Goal: Information Seeking & Learning: Learn about a topic

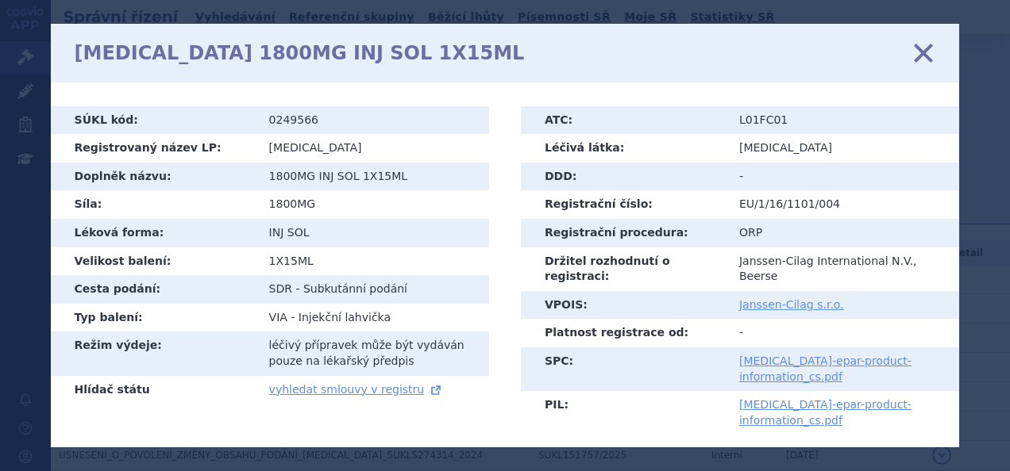
click at [925, 56] on icon at bounding box center [922, 52] width 33 height 33
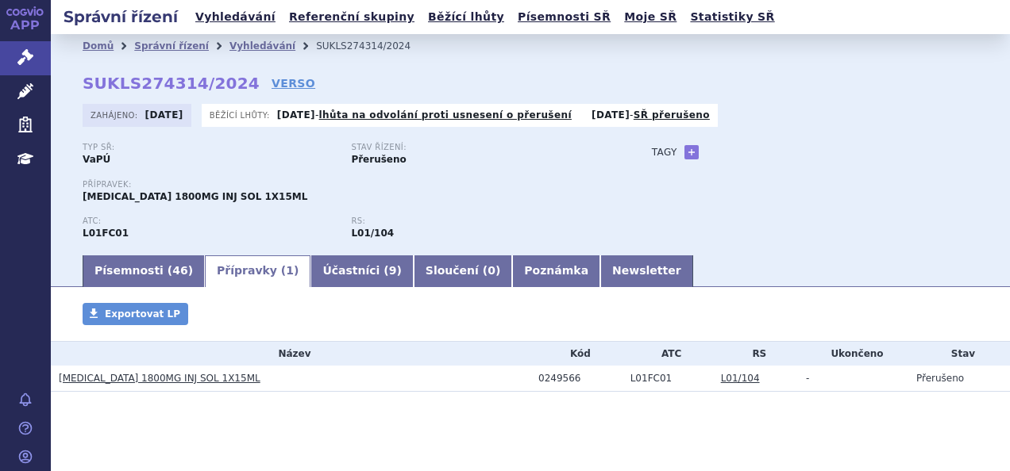
click at [247, 40] on link "Vyhledávání" at bounding box center [262, 45] width 66 height 11
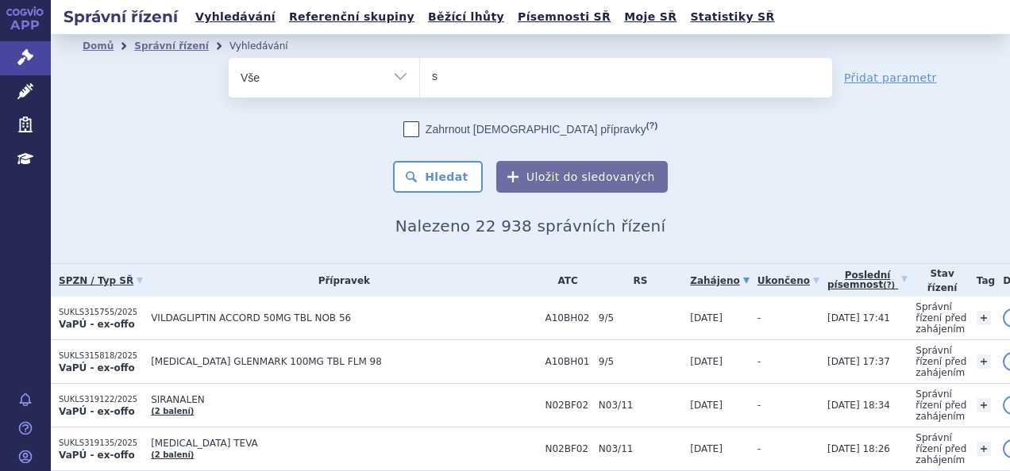
type input "sa"
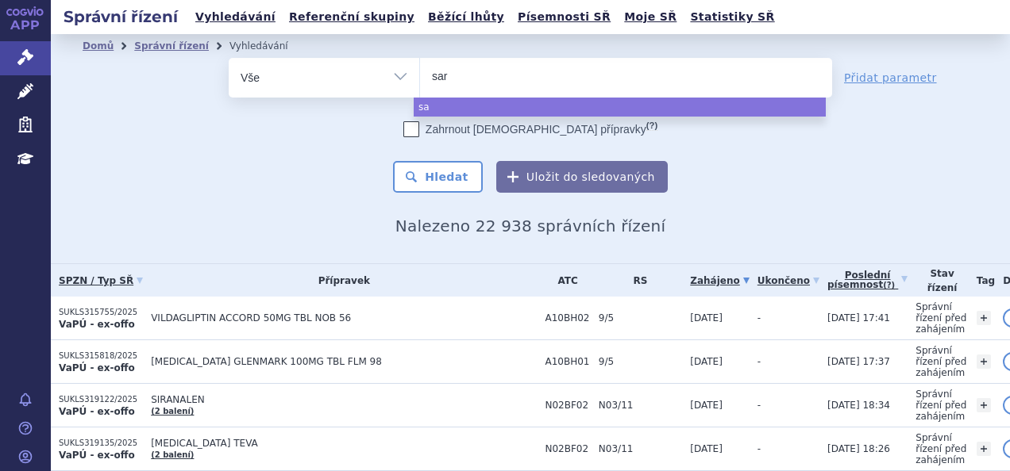
type input "sarc"
type input "sarcli"
type input "sarclisa"
select select "sarclisa"
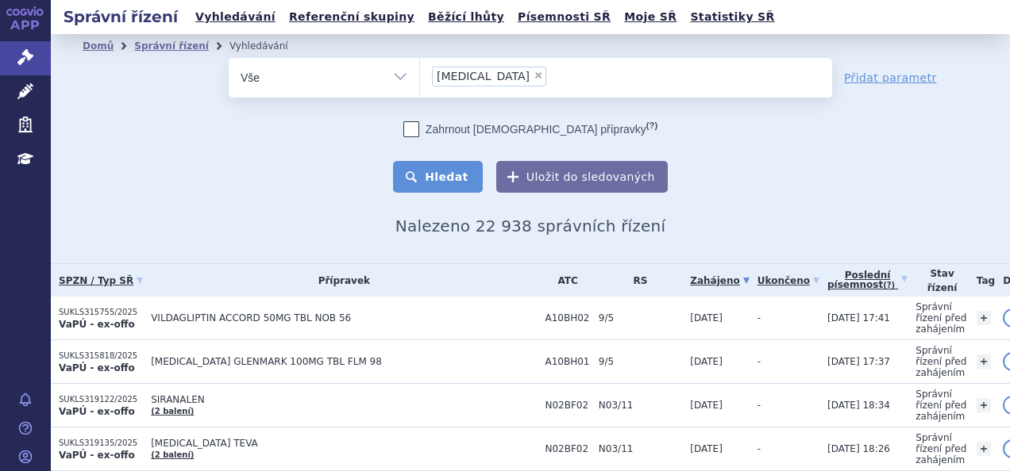
click at [460, 179] on button "Hledat" at bounding box center [438, 177] width 90 height 32
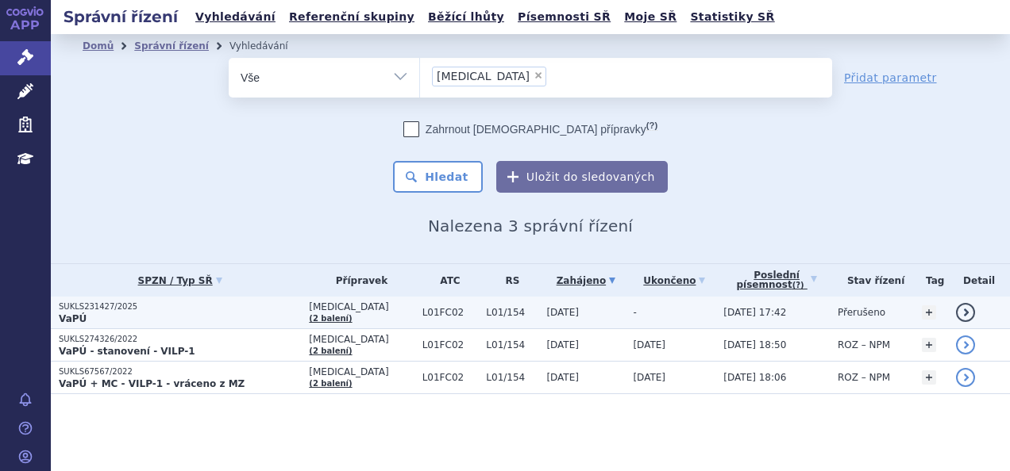
click at [232, 310] on p "SUKLS231427/2025" at bounding box center [180, 307] width 242 height 11
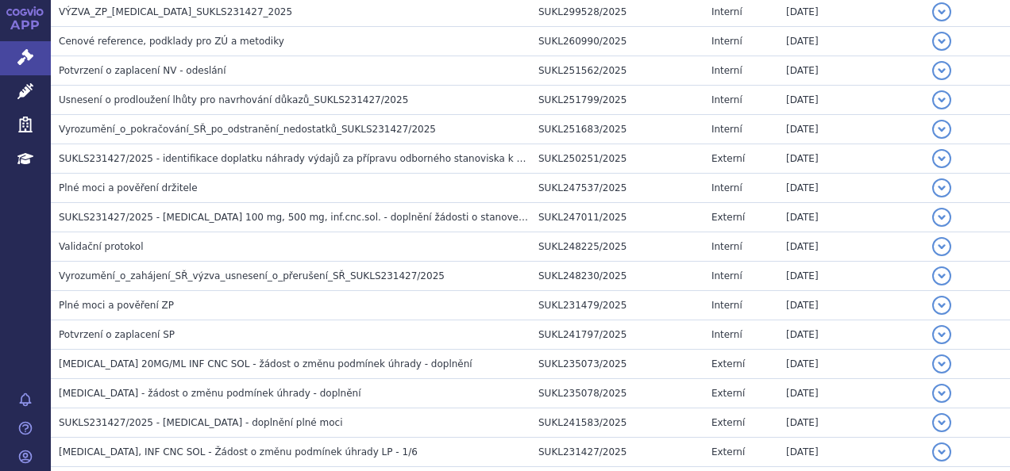
scroll to position [703, 0]
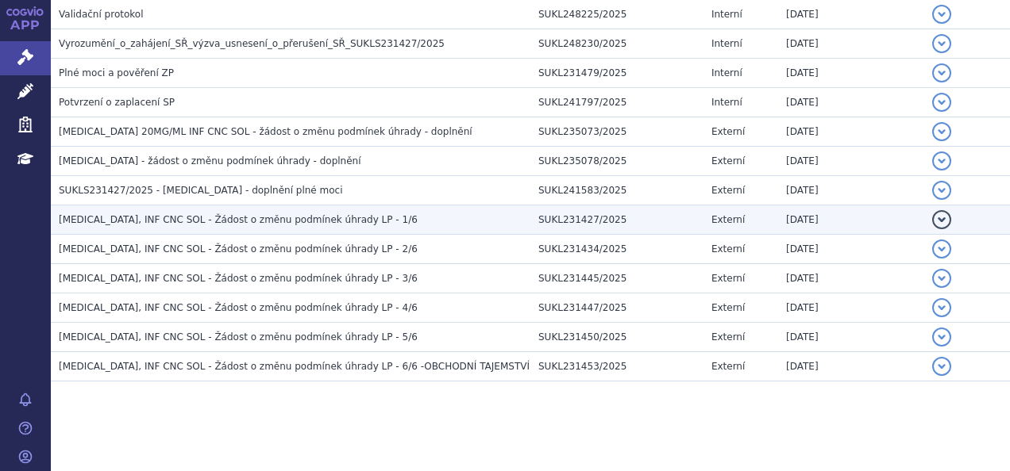
click at [227, 216] on span "SARCLISA, INF CNC SOL - Žádost o změnu podmínek úhrady LP - 1/6" at bounding box center [238, 219] width 359 height 11
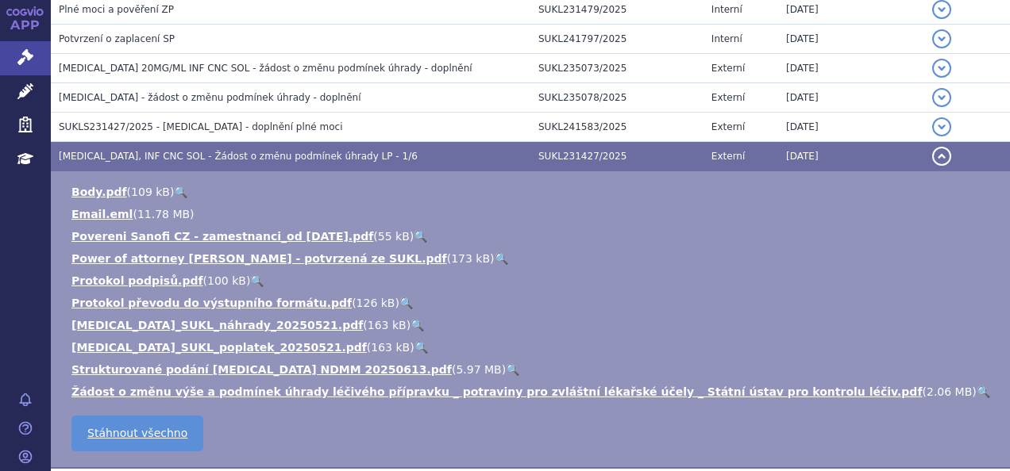
scroll to position [778, 0]
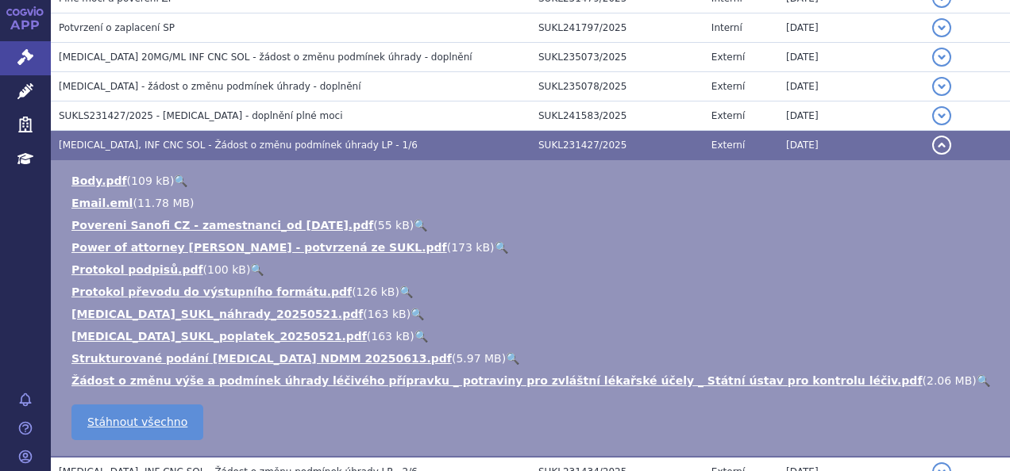
click at [506, 357] on link "🔍" at bounding box center [512, 358] width 13 height 13
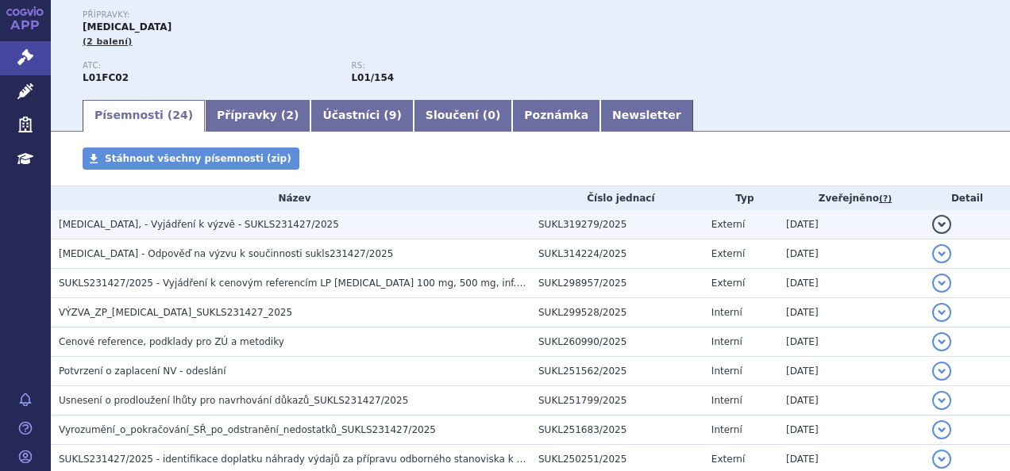
scroll to position [17, 0]
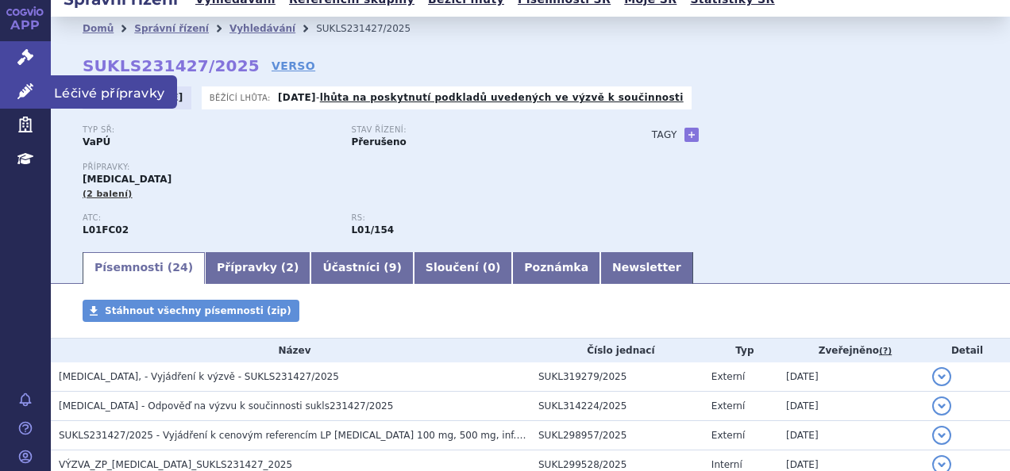
click at [25, 87] on icon at bounding box center [25, 91] width 16 height 16
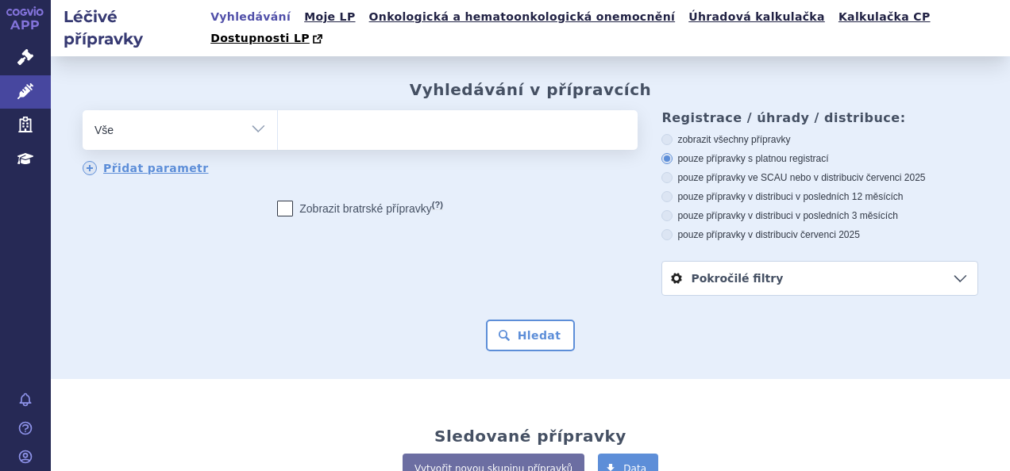
click at [312, 110] on ul at bounding box center [456, 126] width 356 height 33
click at [278, 110] on select at bounding box center [277, 130] width 1 height 40
type input "len"
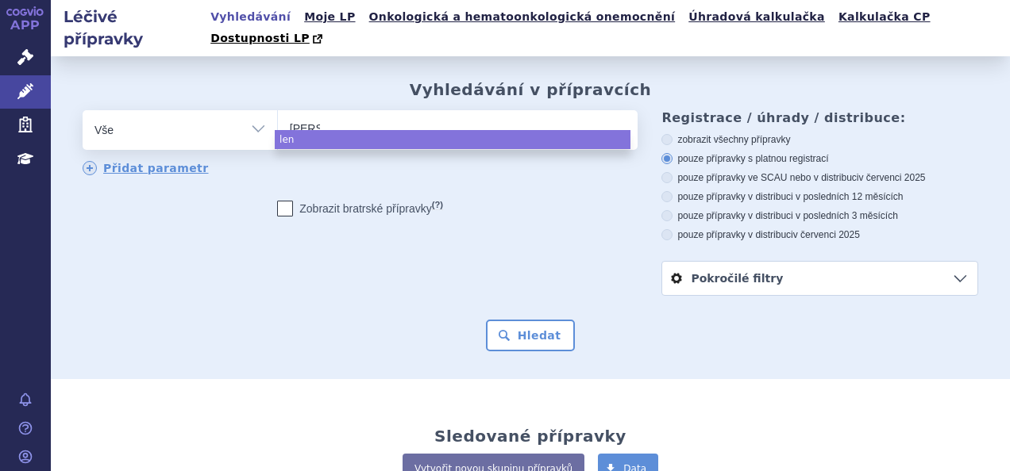
type input "lenal"
type input "lenalid"
type input "lenalidom"
type input "lenalidomid"
select select "lenalidomid"
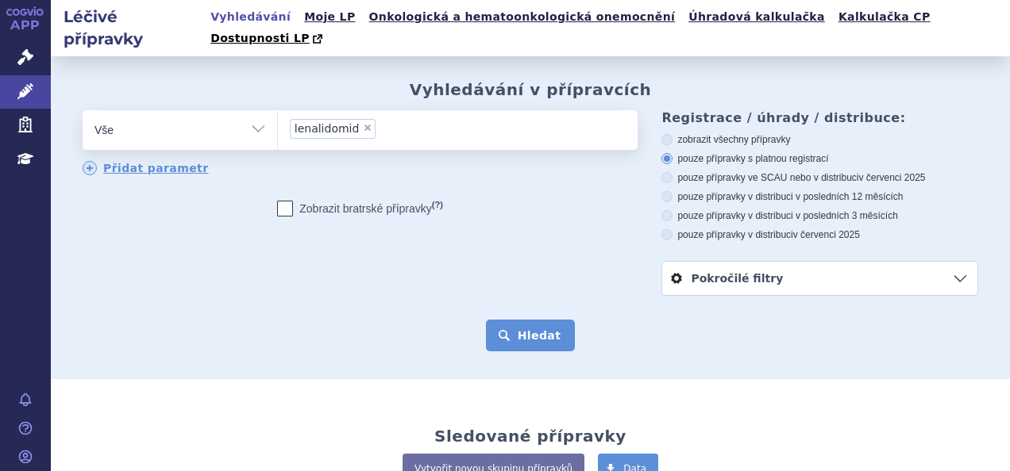
click at [510, 320] on button "Hledat" at bounding box center [531, 336] width 90 height 32
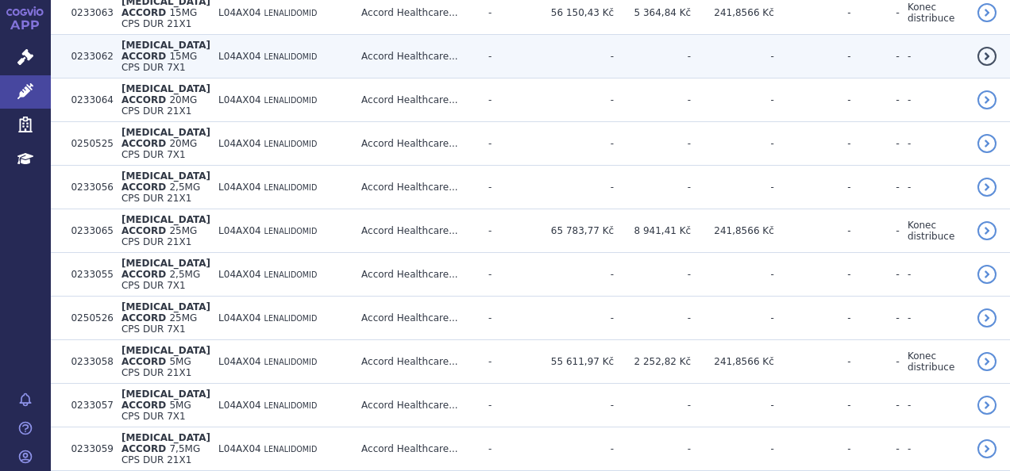
scroll to position [1090, 0]
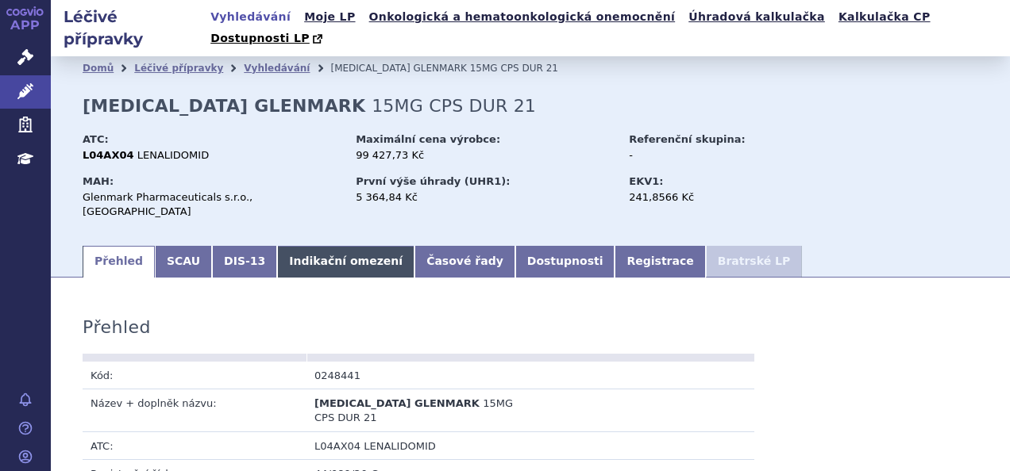
click at [314, 246] on link "Indikační omezení" at bounding box center [345, 262] width 137 height 32
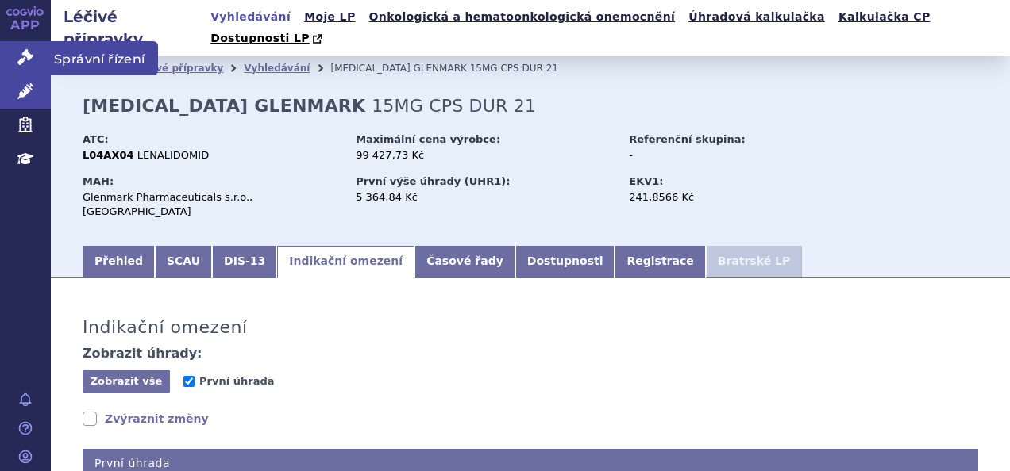
click at [29, 60] on icon at bounding box center [25, 57] width 16 height 16
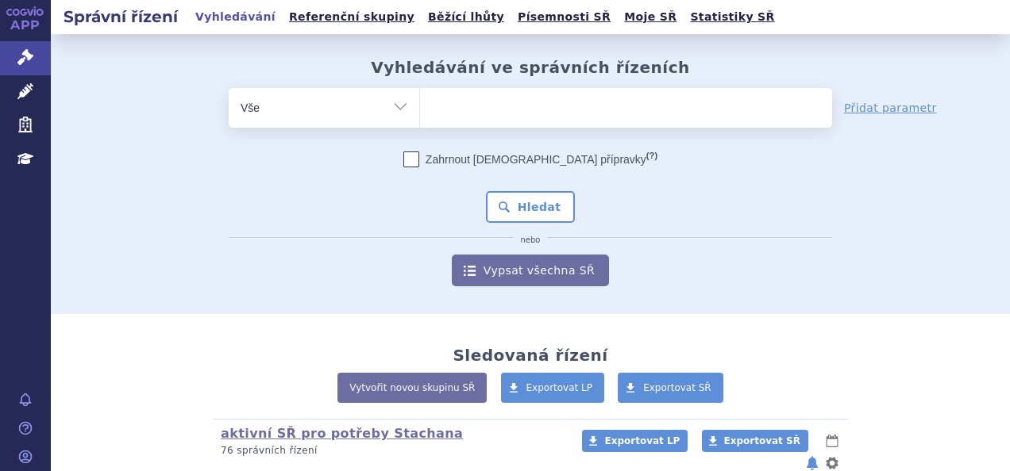
click at [471, 121] on ul at bounding box center [626, 104] width 412 height 33
click at [420, 121] on select at bounding box center [419, 107] width 1 height 40
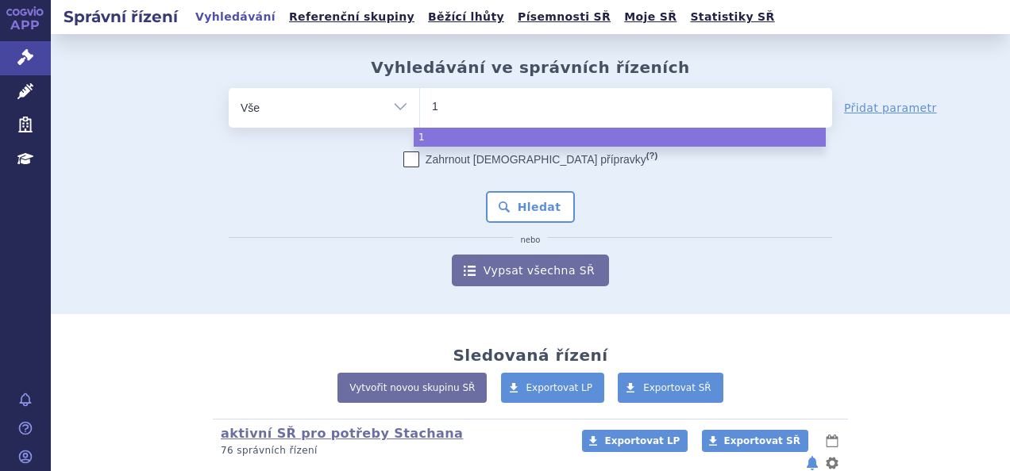
type input "14"
type input "14/"
type input "14/2"
select select "14/2"
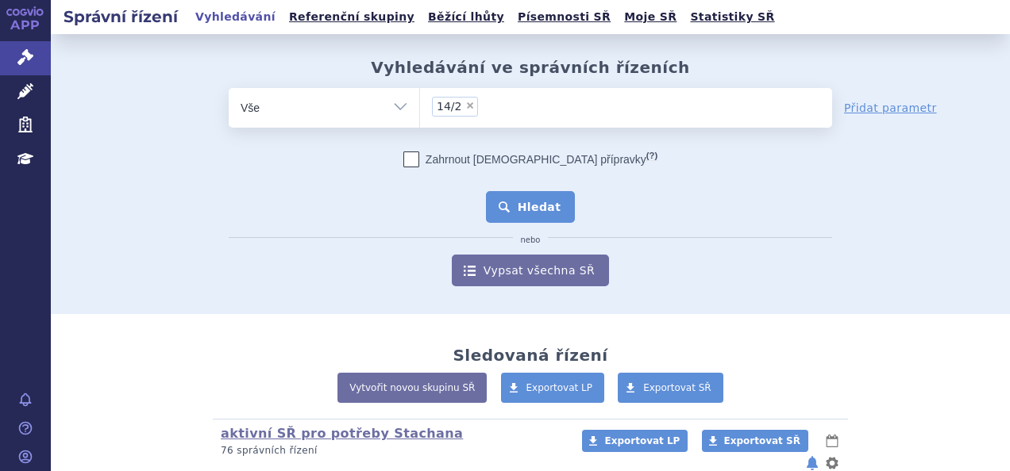
click at [498, 196] on button "Hledat" at bounding box center [531, 207] width 90 height 32
click at [533, 197] on button "Hledat" at bounding box center [531, 207] width 90 height 32
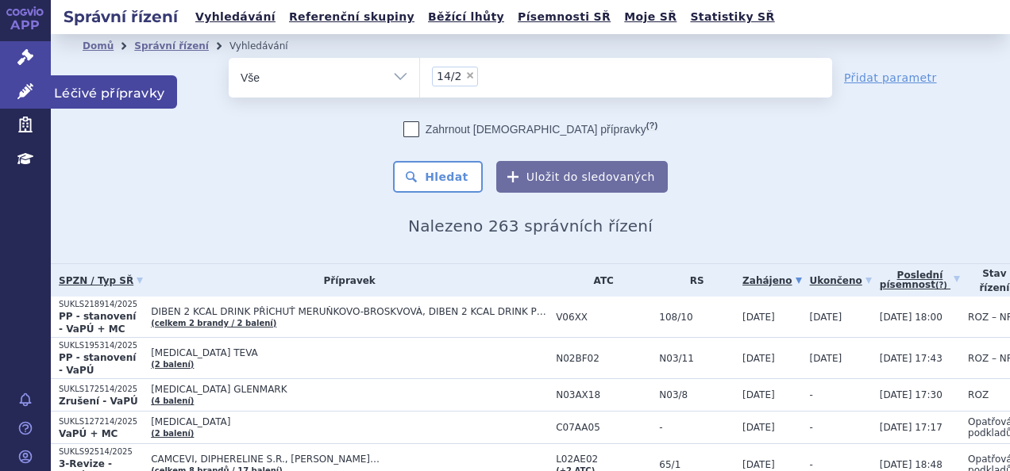
click at [28, 92] on icon at bounding box center [25, 91] width 16 height 16
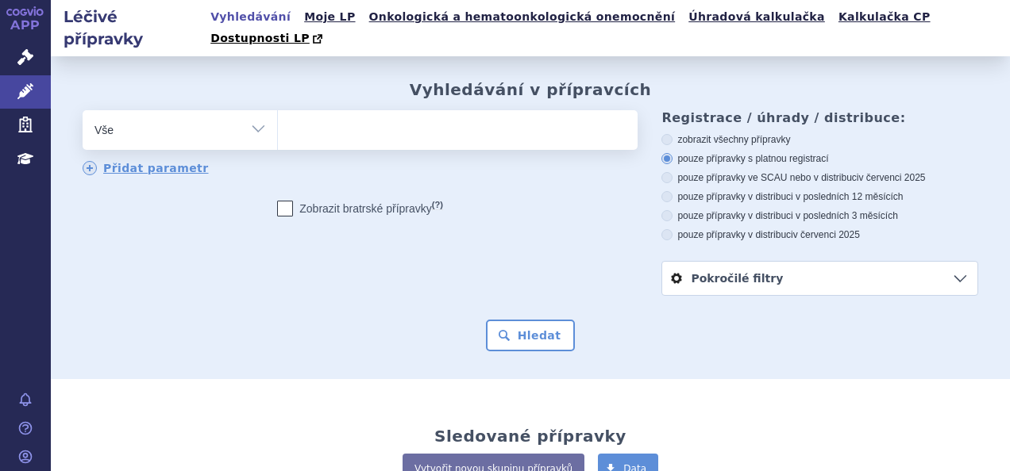
click at [373, 110] on ul at bounding box center [456, 126] width 356 height 33
click at [278, 110] on select at bounding box center [277, 130] width 1 height 40
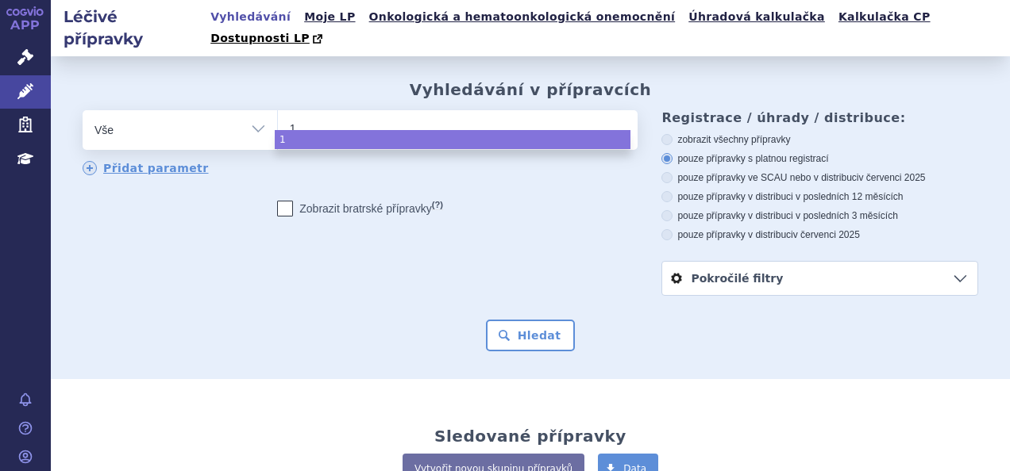
type input "14"
type input "14/"
type input "14/2"
select select "14/2"
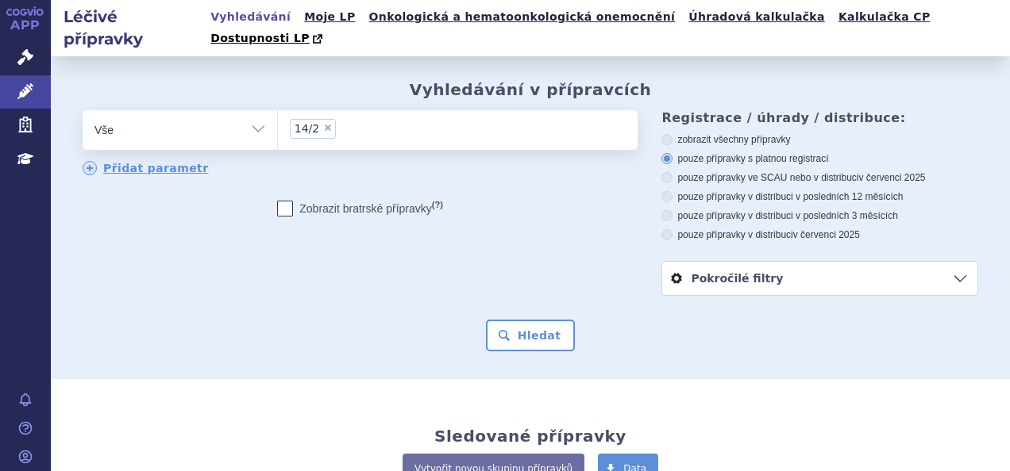
click at [266, 110] on select "Vše Přípravek/SUKL kód MAH VPOIS ATC/Aktivní látka Léková forma Síla" at bounding box center [180, 128] width 194 height 36
click at [257, 110] on select "Vše Přípravek/SUKL kód MAH VPOIS ATC/Aktivní látka Léková forma Síla" at bounding box center [180, 128] width 194 height 36
select select "filter-reference-group"
click at [83, 110] on select "Vše Přípravek/SUKL kód MAH VPOIS ATC/Aktivní látka Léková forma Síla" at bounding box center [180, 128] width 194 height 36
click at [335, 110] on ul at bounding box center [456, 126] width 356 height 33
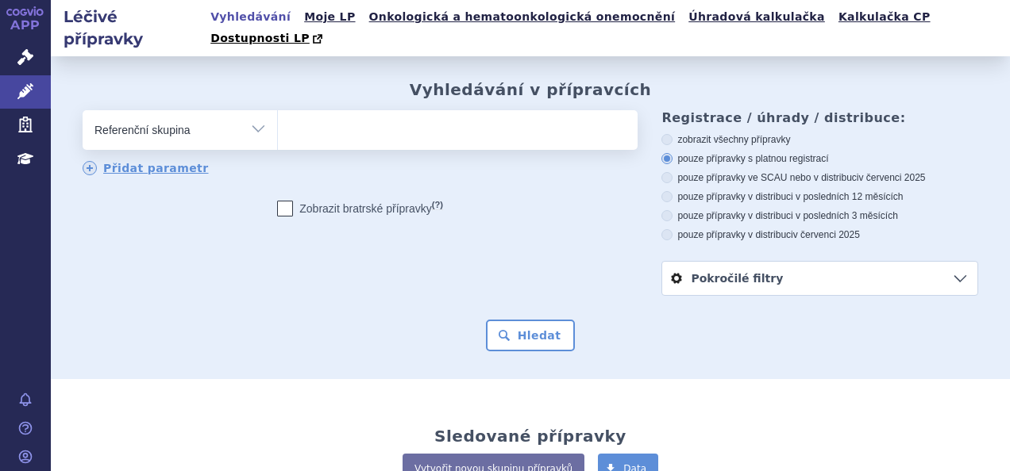
click at [278, 110] on select at bounding box center [277, 130] width 1 height 40
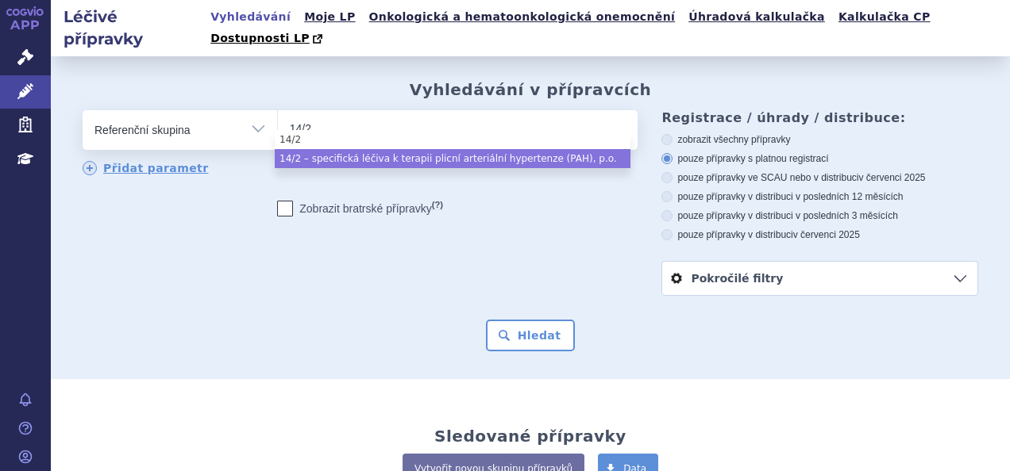
type input "14/2"
select select "71a315b4-23b1-4473-a0c0-22c97a87bd5c"
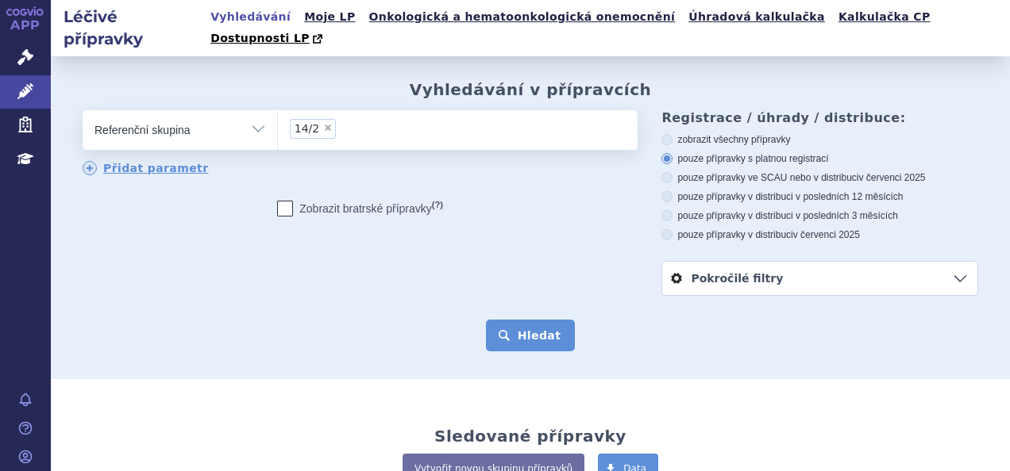
click at [497, 320] on button "Hledat" at bounding box center [531, 336] width 90 height 32
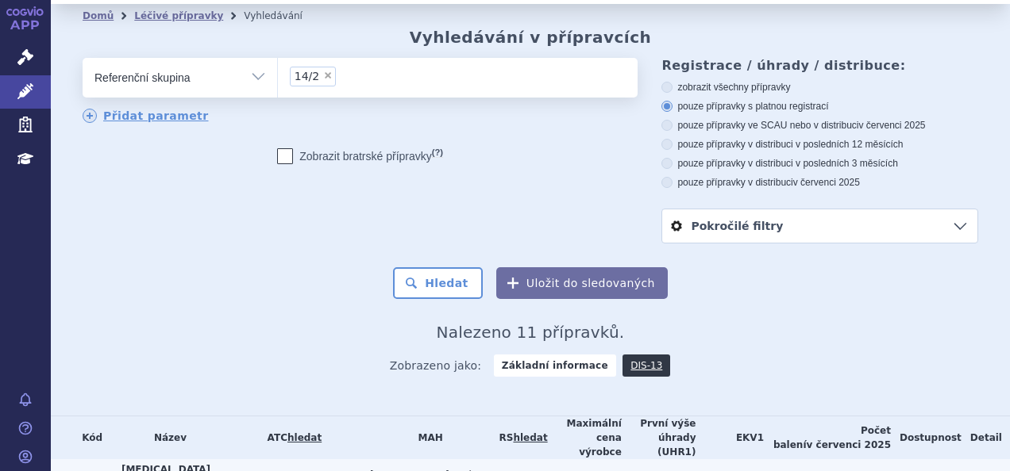
scroll to position [10, 0]
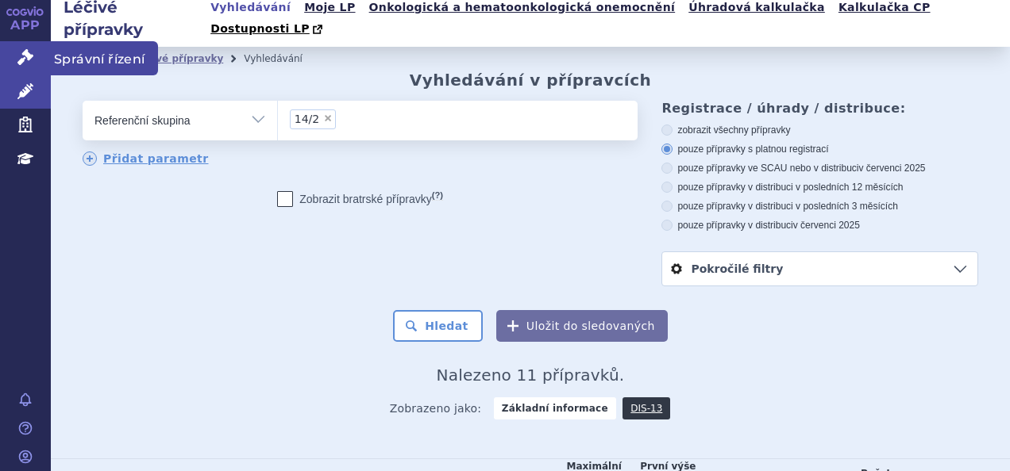
click at [32, 58] on icon at bounding box center [25, 57] width 16 height 16
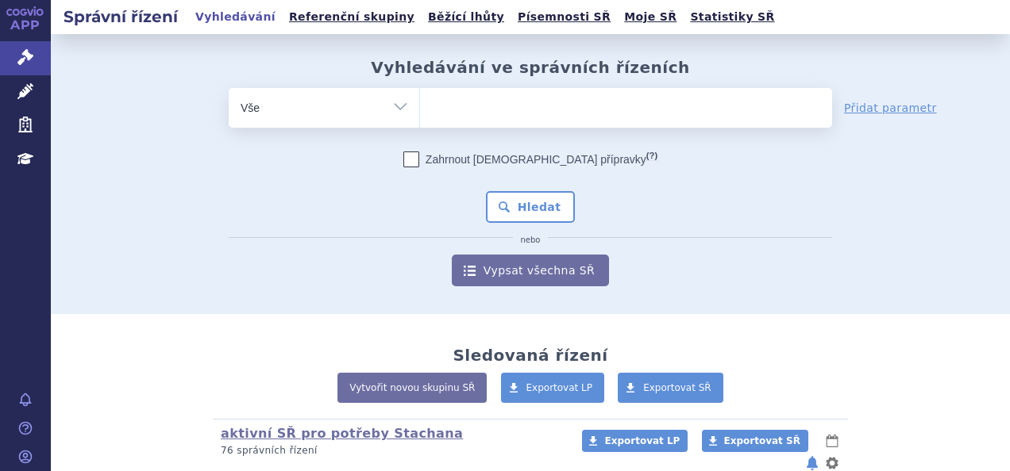
click at [437, 106] on ul at bounding box center [626, 104] width 412 height 33
click at [420, 106] on select at bounding box center [419, 107] width 1 height 40
type input "bo"
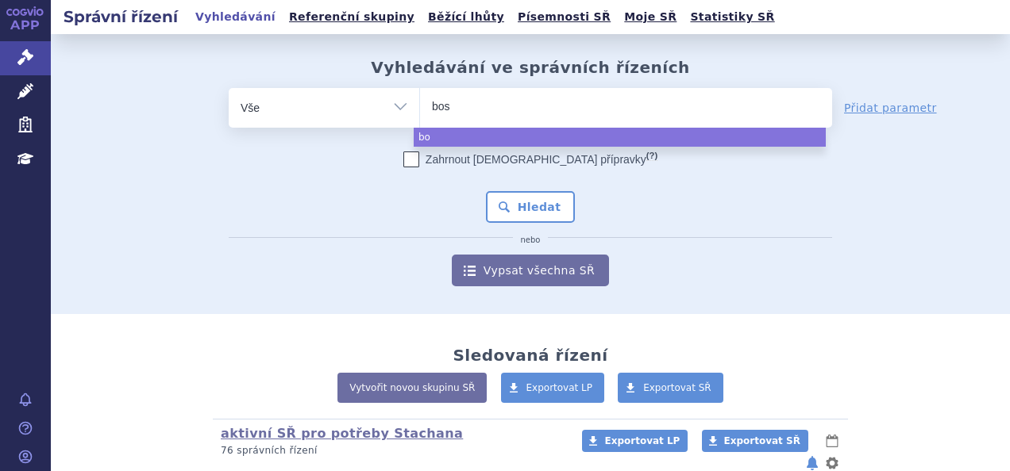
type input "bose"
type input "bosent"
type input "bosentatn"
type input "bosentat"
type input "bosenta"
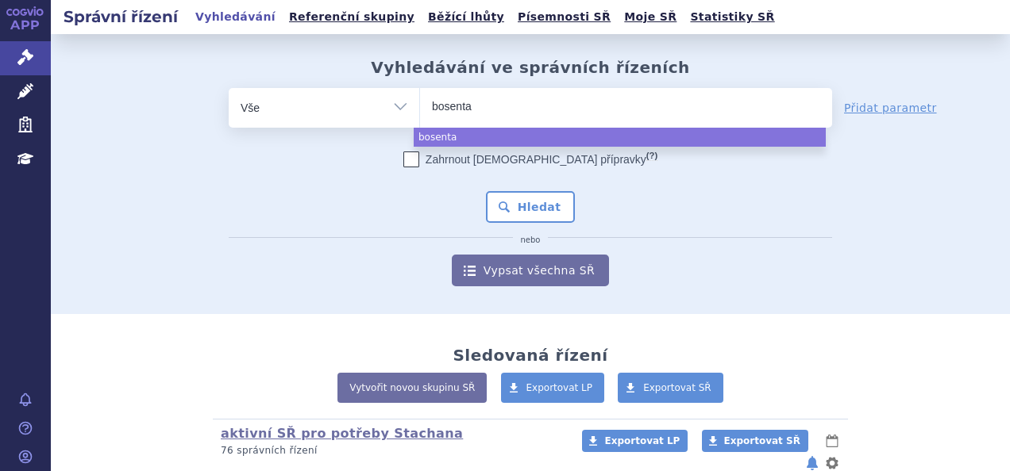
type input "bosentan"
select select "bosentan"
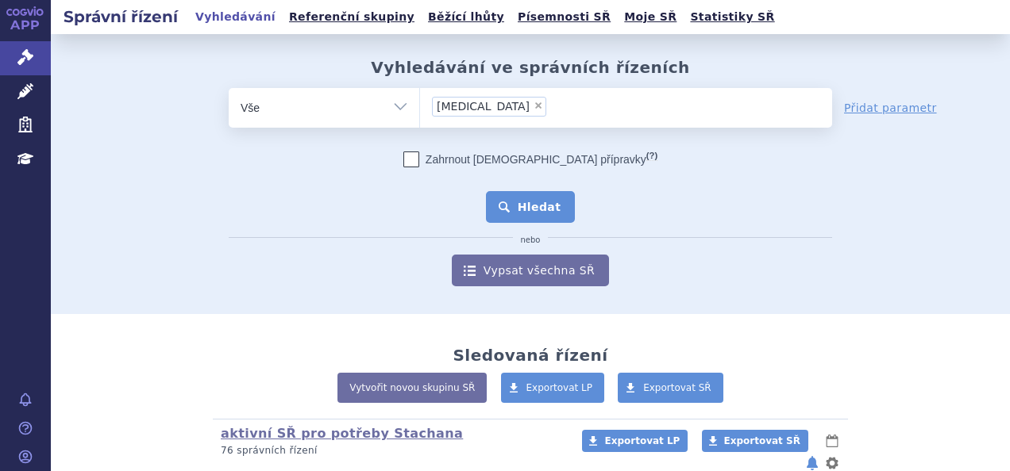
click at [513, 206] on button "Hledat" at bounding box center [531, 207] width 90 height 32
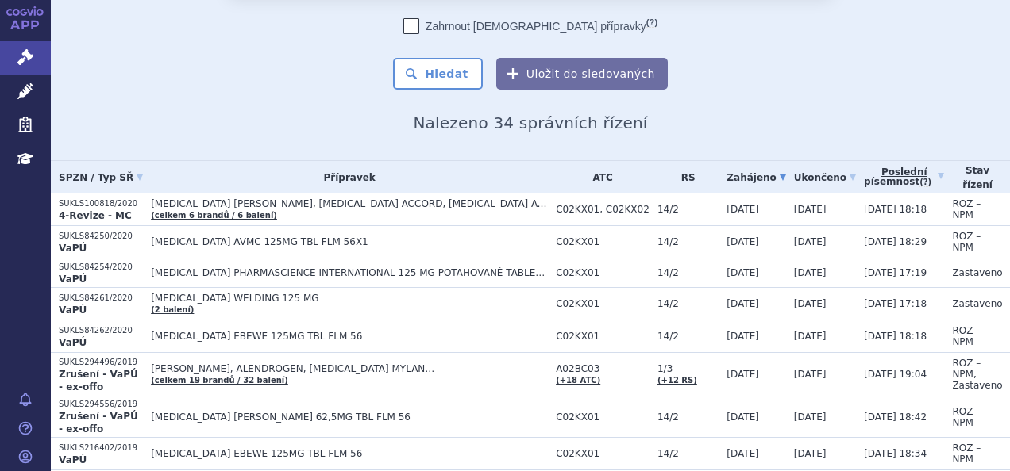
scroll to position [105, 0]
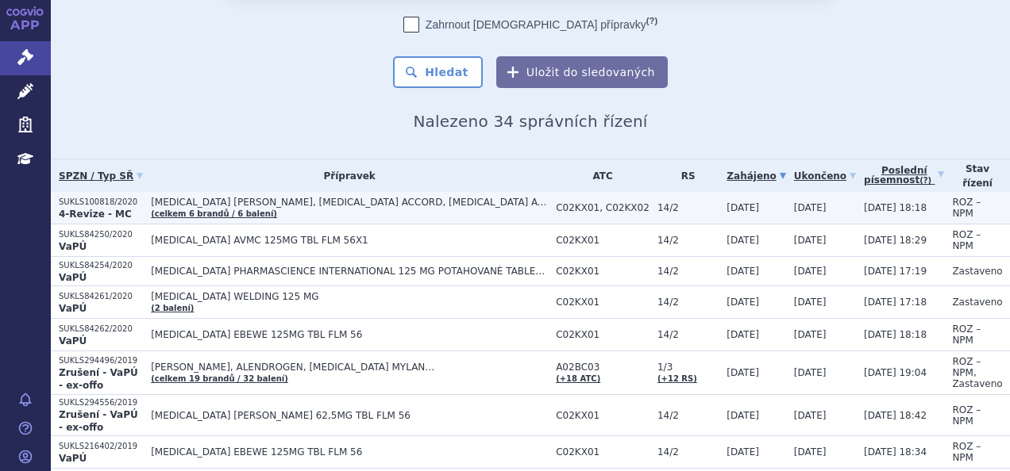
click at [445, 213] on td "BOSENTAN ABDI, BOSENTAN ACCORD, BOSENTAN AVMC… (celkem 6 brandů / 6 balení)" at bounding box center [345, 208] width 405 height 33
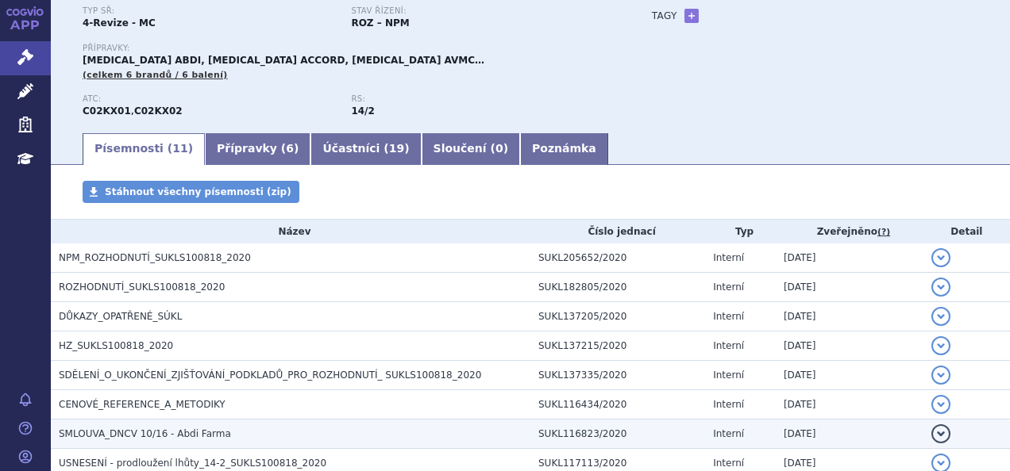
scroll to position [123, 0]
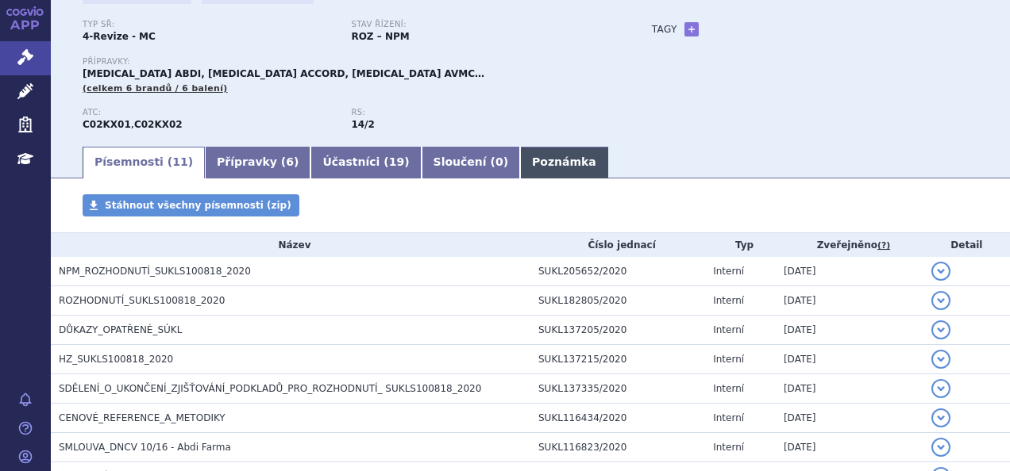
click at [520, 175] on link "Poznámka" at bounding box center [564, 163] width 88 height 32
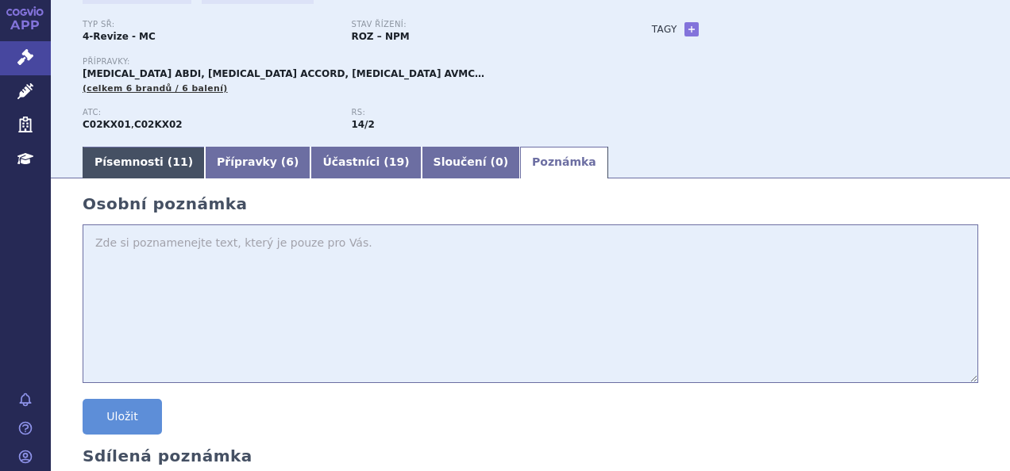
click at [175, 160] on link "Písemnosti ( 11 )" at bounding box center [144, 163] width 122 height 32
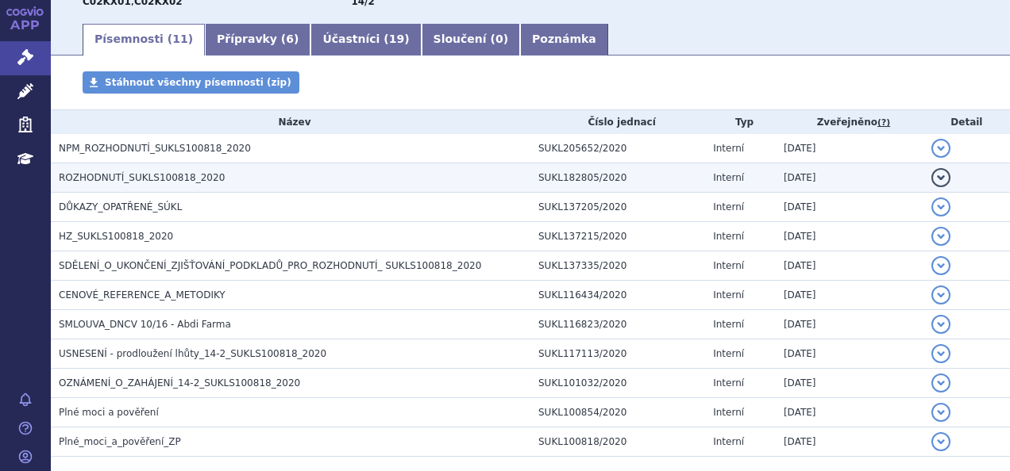
scroll to position [325, 0]
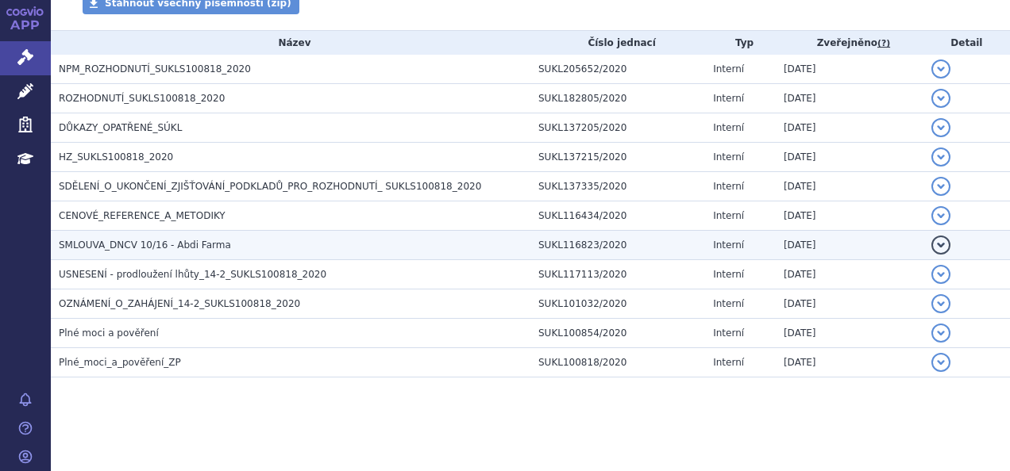
click at [202, 245] on span "SMLOUVA_DNCV 10/16 - Abdi Farma" at bounding box center [145, 245] width 172 height 11
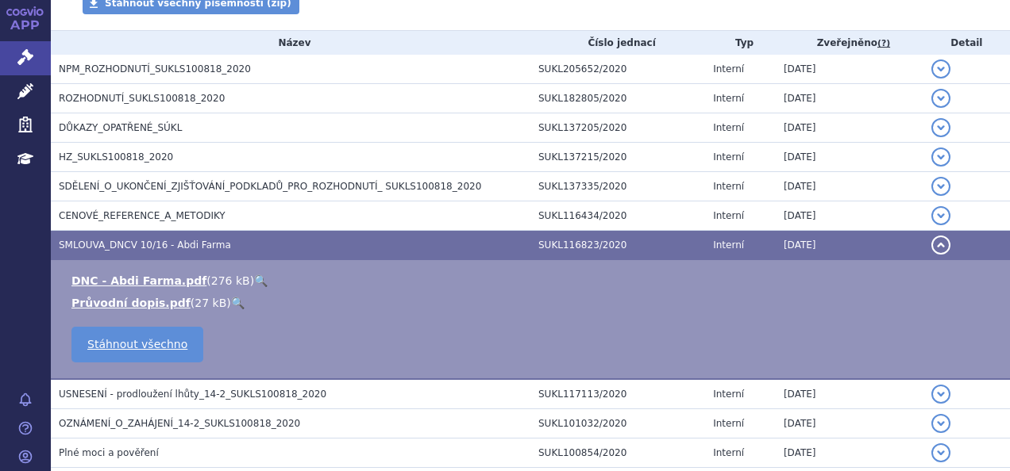
click at [254, 277] on link "🔍" at bounding box center [260, 281] width 13 height 13
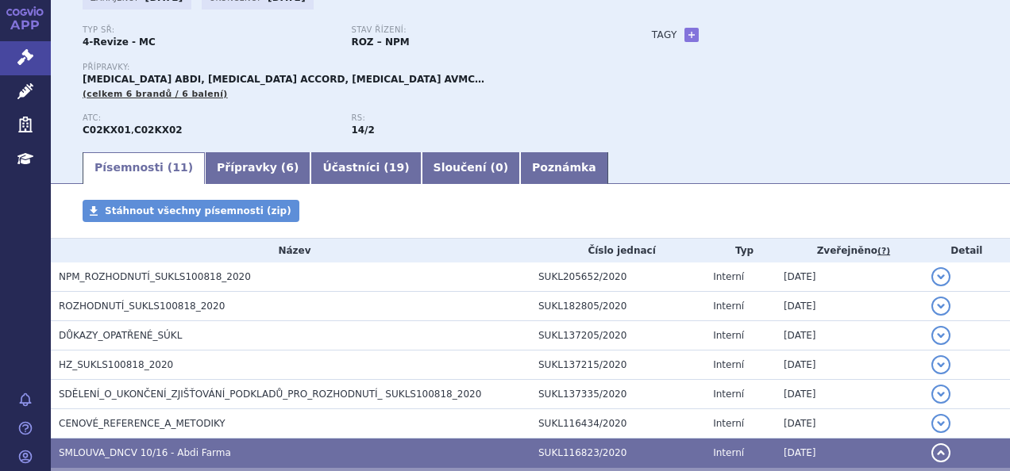
scroll to position [0, 0]
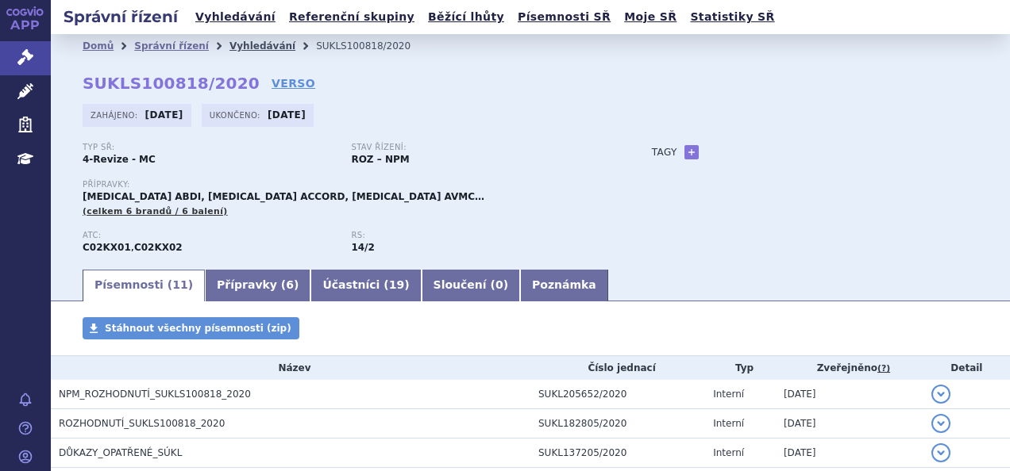
click at [240, 47] on link "Vyhledávání" at bounding box center [262, 45] width 66 height 11
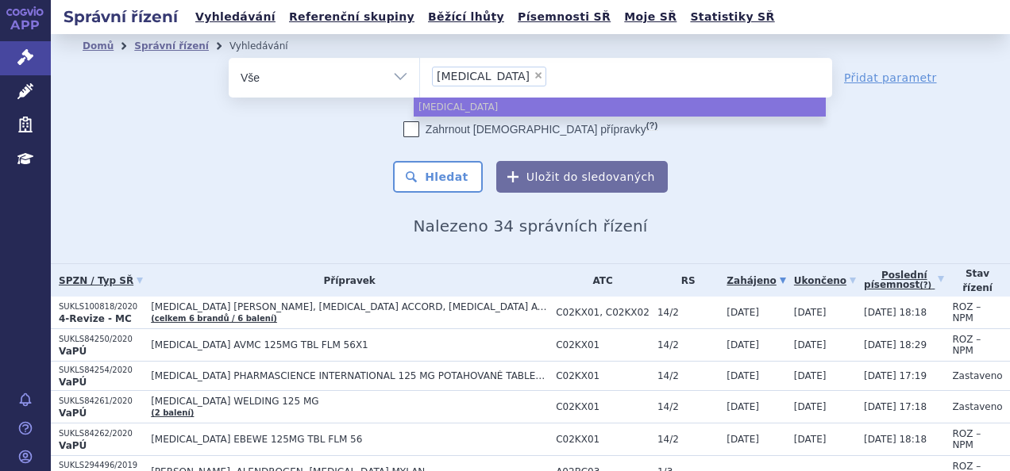
click at [490, 74] on li "× bosentan" at bounding box center [489, 77] width 114 height 20
click at [420, 74] on select "bosentan" at bounding box center [419, 77] width 1 height 40
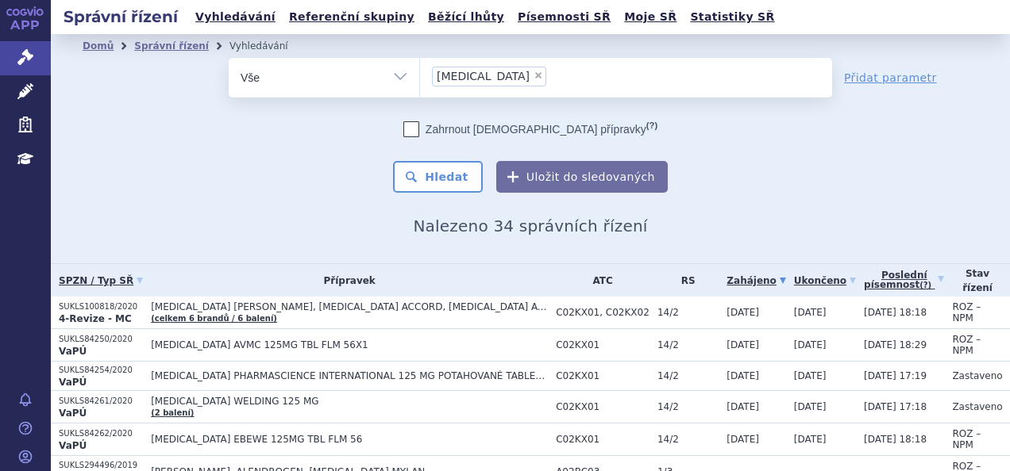
click at [533, 74] on span "×" at bounding box center [538, 76] width 10 height 10
click at [420, 74] on select "[MEDICAL_DATA]" at bounding box center [419, 77] width 1 height 40
select select
type input "tr"
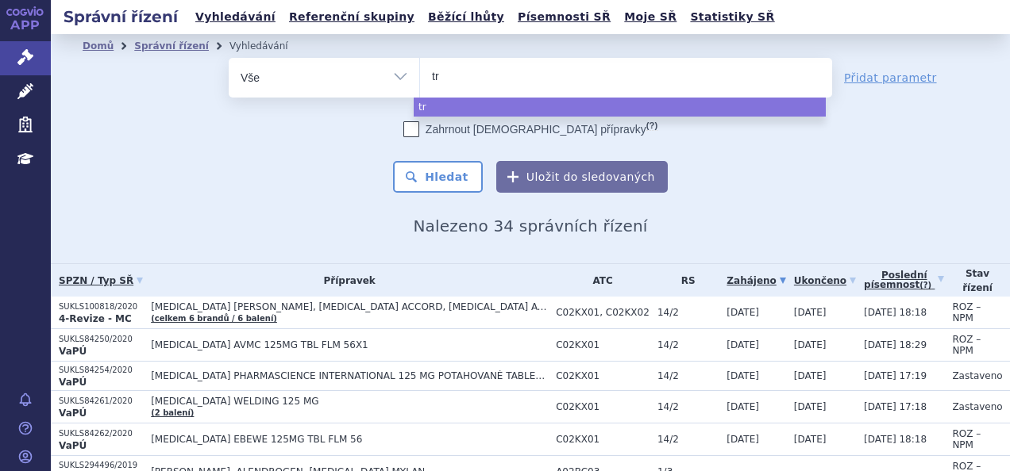
type input "tre"
type input "tremv"
type input "trem"
type input "tremf"
type input "tremfy"
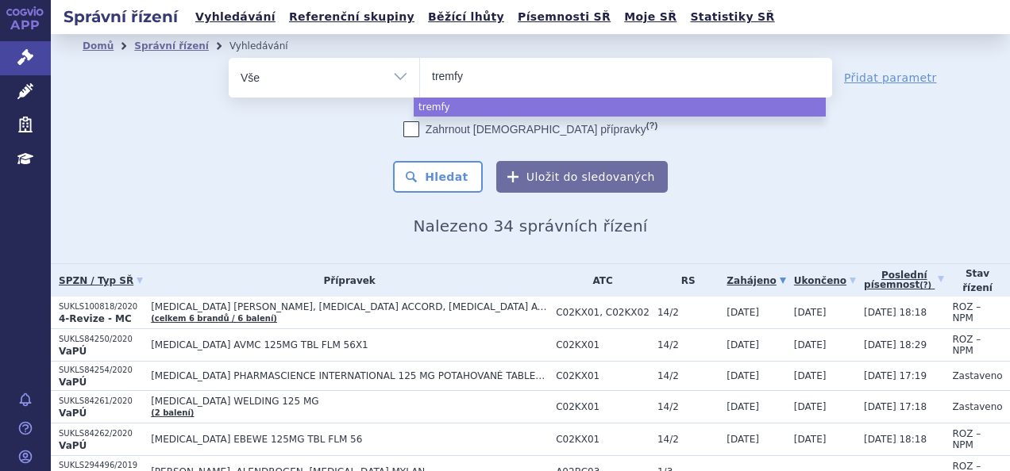
type input "[MEDICAL_DATA]"
select select "[MEDICAL_DATA]"
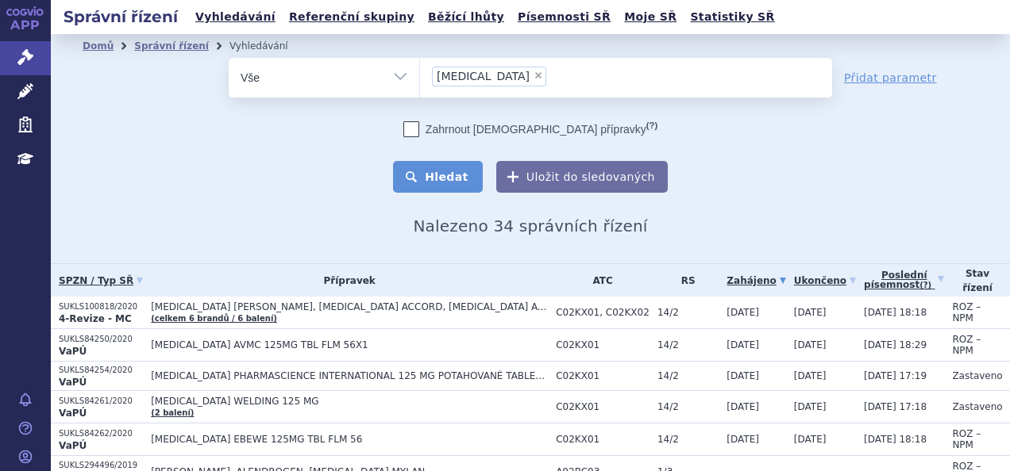
click at [457, 172] on button "Hledat" at bounding box center [438, 177] width 90 height 32
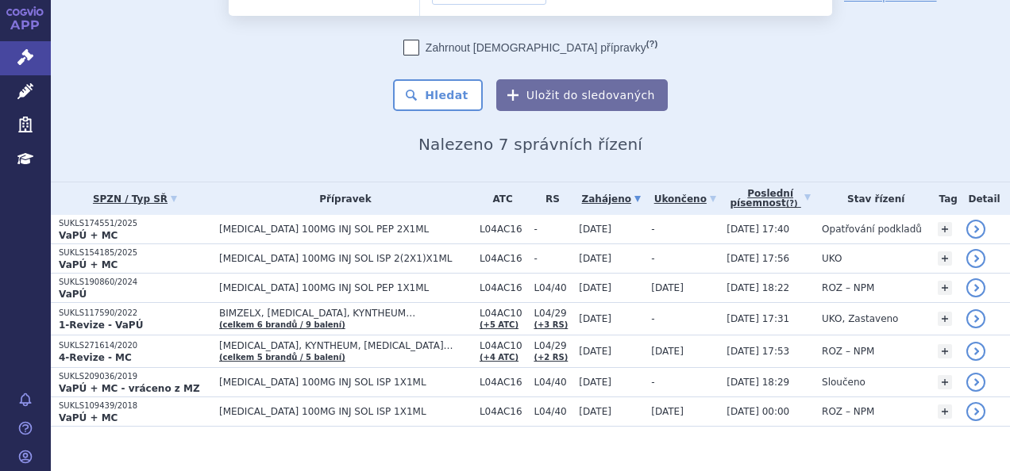
scroll to position [83, 0]
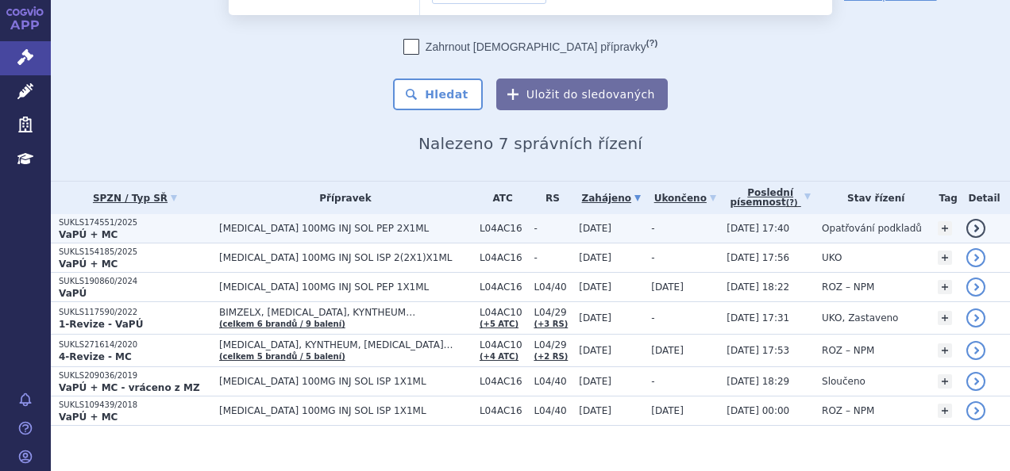
click at [390, 235] on td "TREMFYA 100MG INJ SOL PEP 2X1ML" at bounding box center [341, 228] width 260 height 29
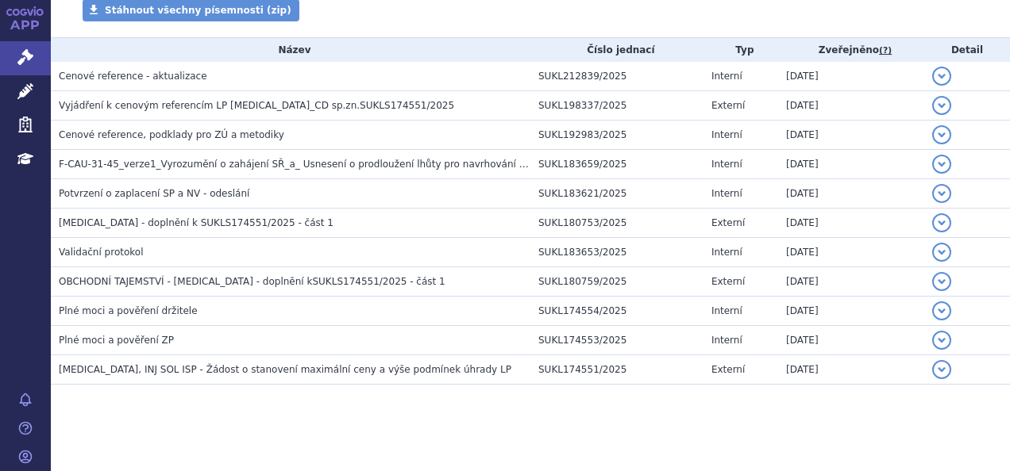
scroll to position [305, 0]
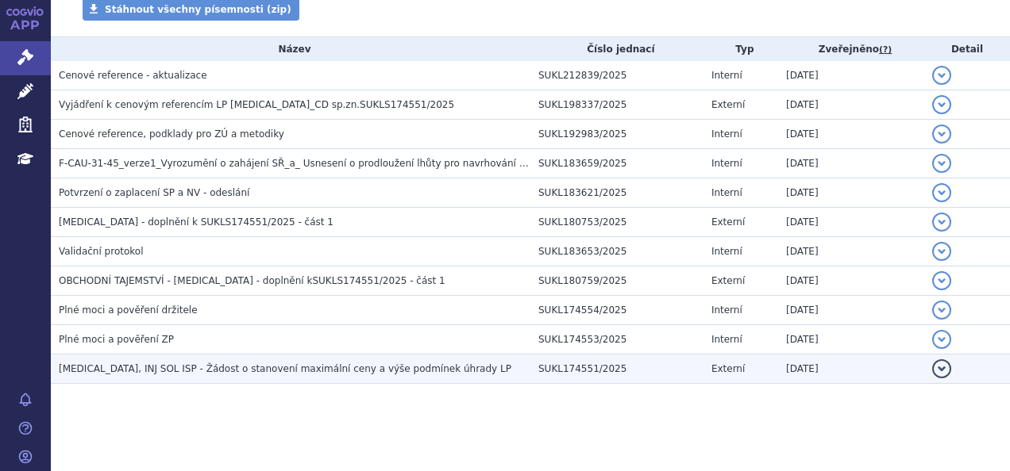
click at [346, 368] on span "[MEDICAL_DATA], INJ SOL ISP - Žádost o stanovení maximální ceny a výše podmínek…" at bounding box center [285, 368] width 452 height 11
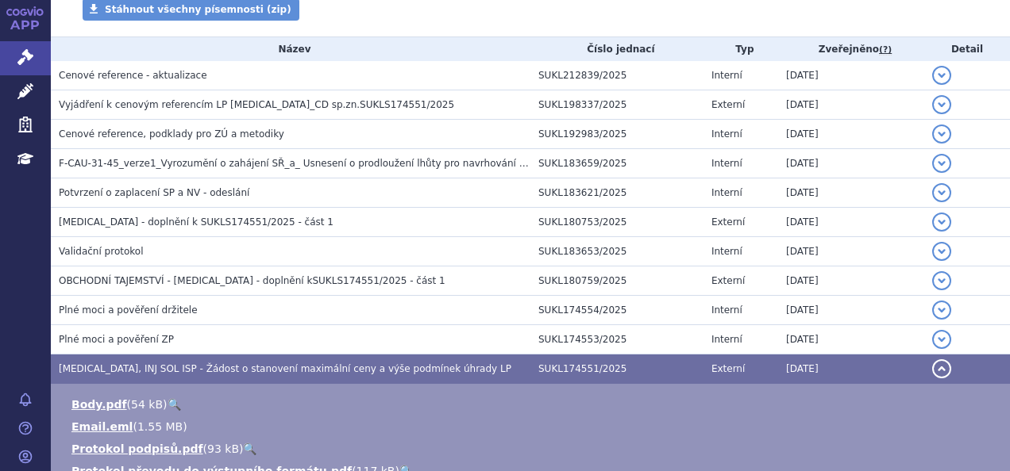
scroll to position [519, 0]
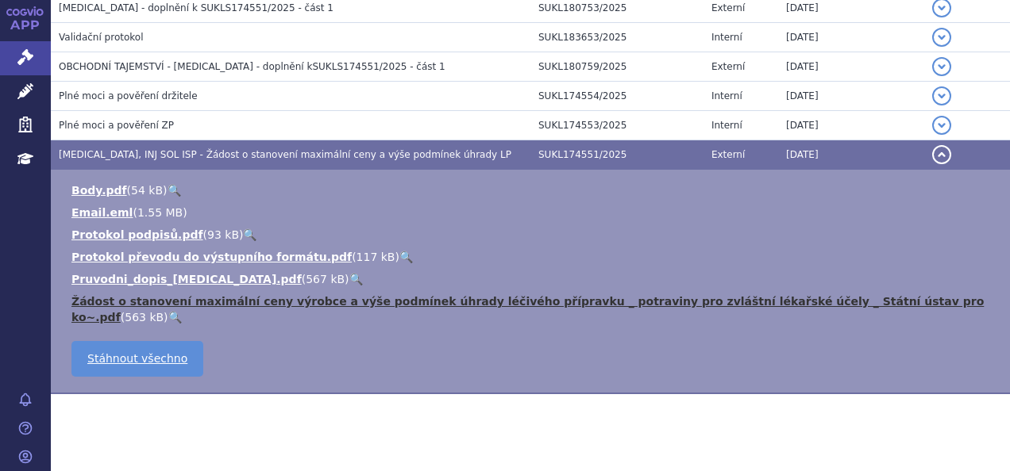
click at [309, 298] on link "Žádost o stanovení maximální ceny výrobce a výše podmínek úhrady léčivého přípr…" at bounding box center [527, 309] width 912 height 29
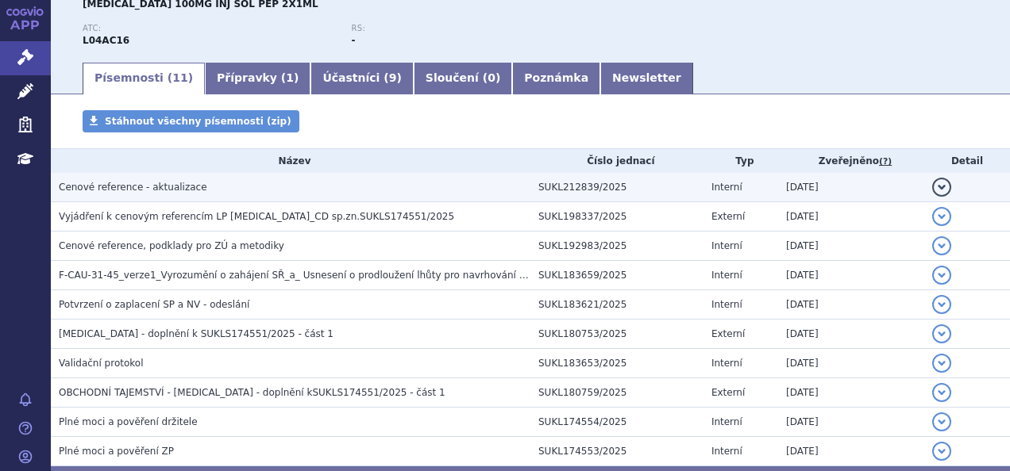
scroll to position [189, 0]
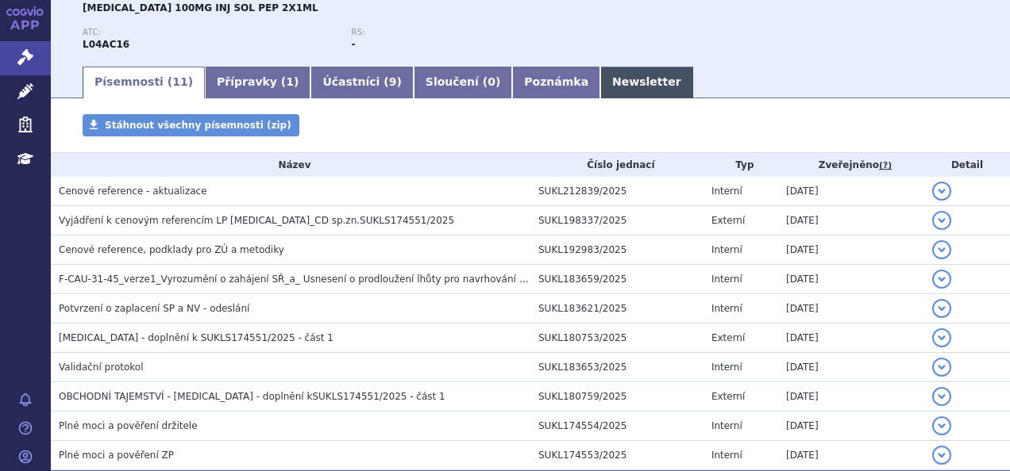
click at [600, 73] on link "Newsletter" at bounding box center [646, 83] width 93 height 32
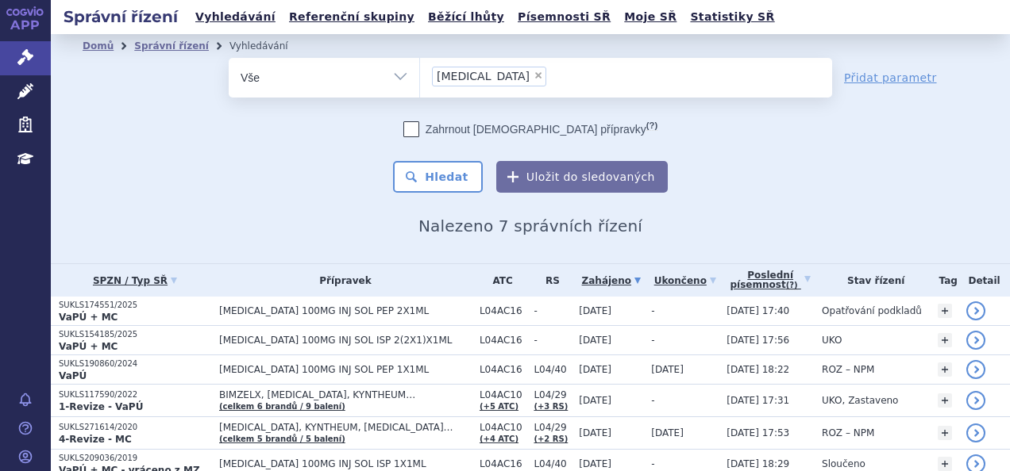
click at [533, 78] on span "×" at bounding box center [538, 76] width 10 height 10
click at [420, 78] on select "[MEDICAL_DATA]" at bounding box center [419, 77] width 1 height 40
select select
click at [462, 70] on ul at bounding box center [626, 74] width 412 height 33
click at [420, 70] on select "[MEDICAL_DATA]" at bounding box center [419, 77] width 1 height 40
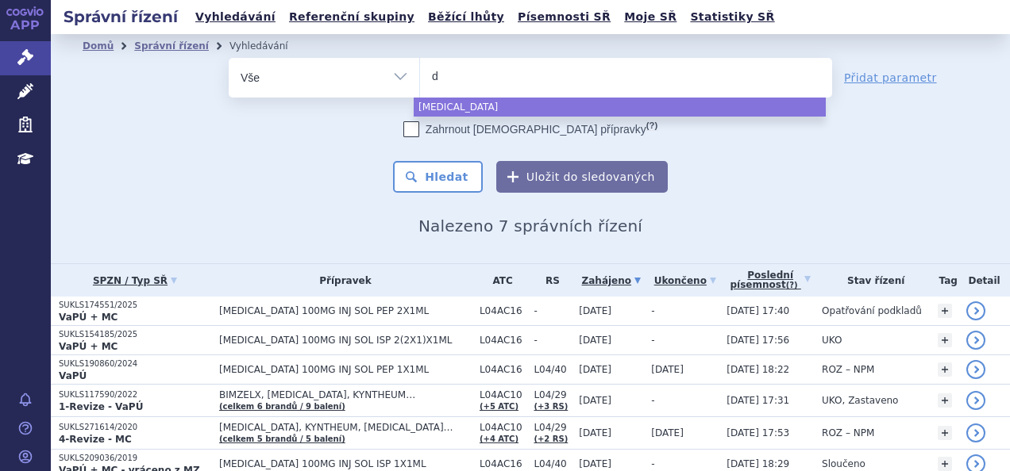
type input "da"
type input "darz"
type input "darza"
type input "darzale"
type input "[MEDICAL_DATA]"
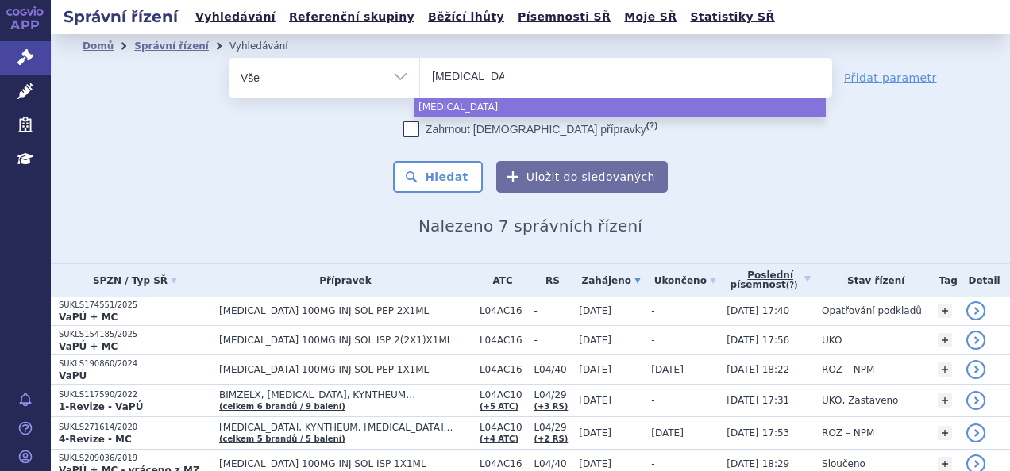
select select "[MEDICAL_DATA]"
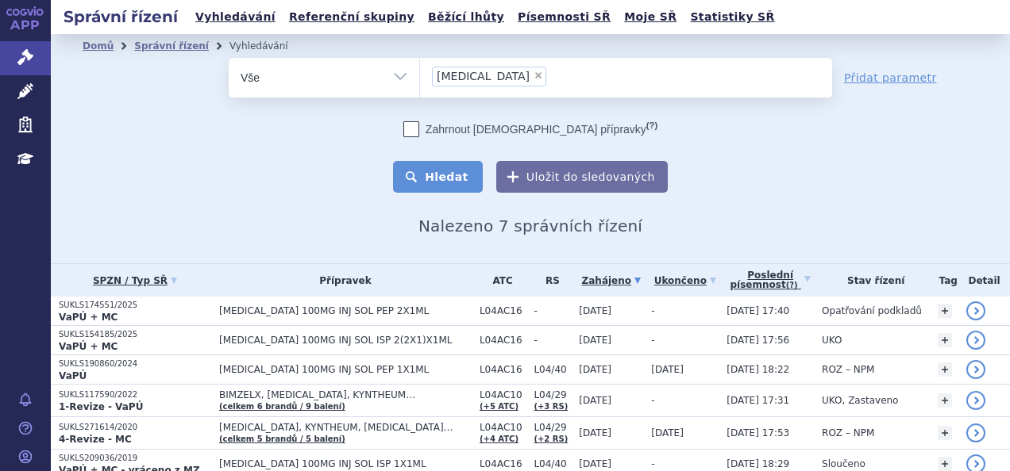
click at [440, 165] on button "Hledat" at bounding box center [438, 177] width 90 height 32
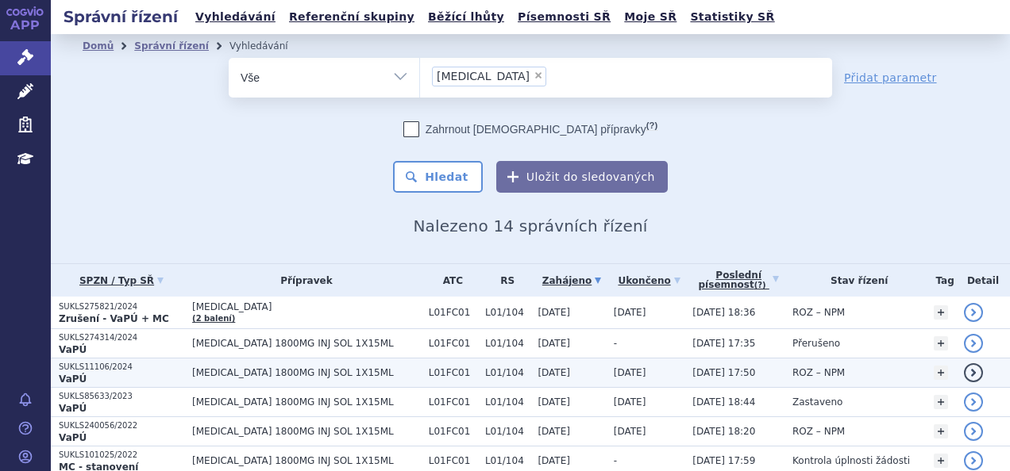
scroll to position [110, 0]
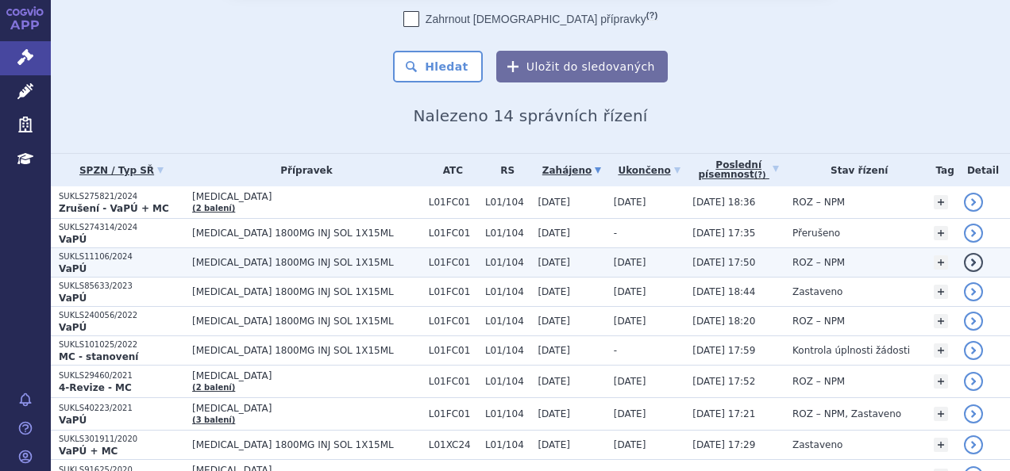
click at [279, 255] on td "[MEDICAL_DATA] 1800MG INJ SOL 1X15ML" at bounding box center [302, 262] width 237 height 29
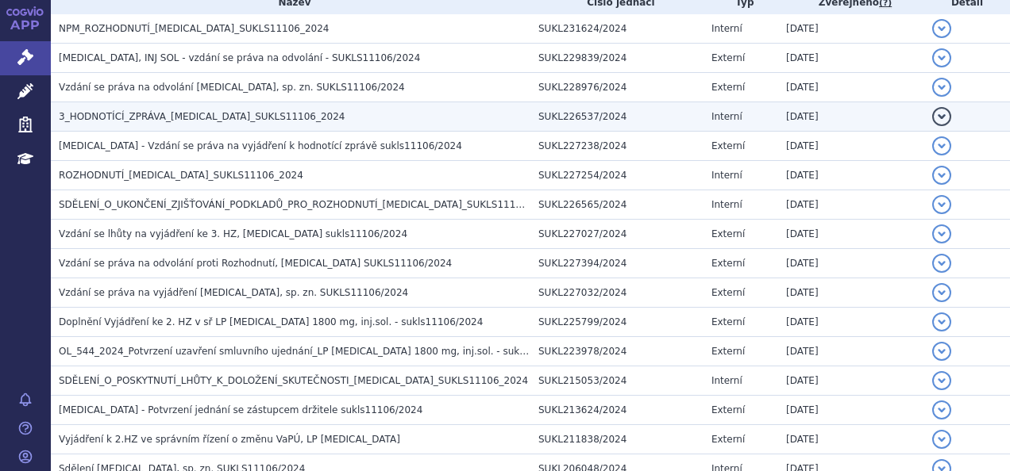
scroll to position [356, 0]
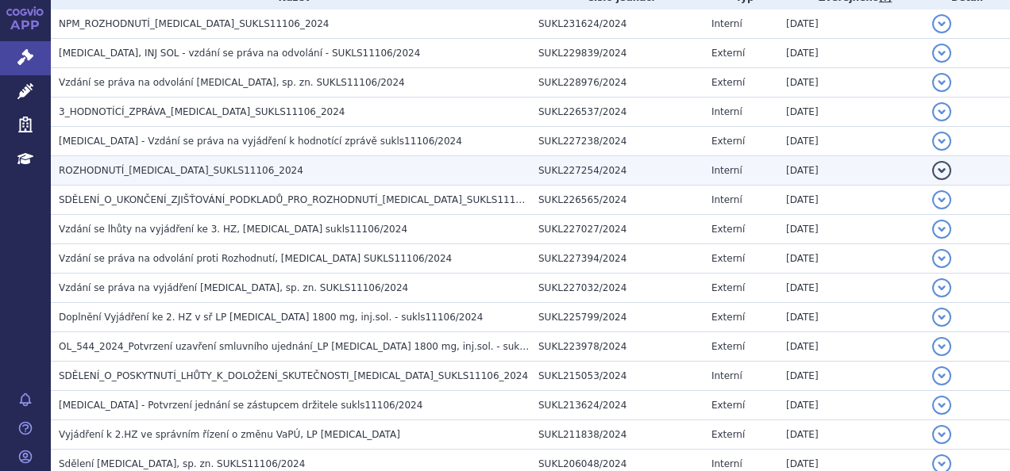
click at [243, 172] on span "ROZHODNUTÍ_DARZALEX_SUKLS11106_2024" at bounding box center [181, 170] width 244 height 11
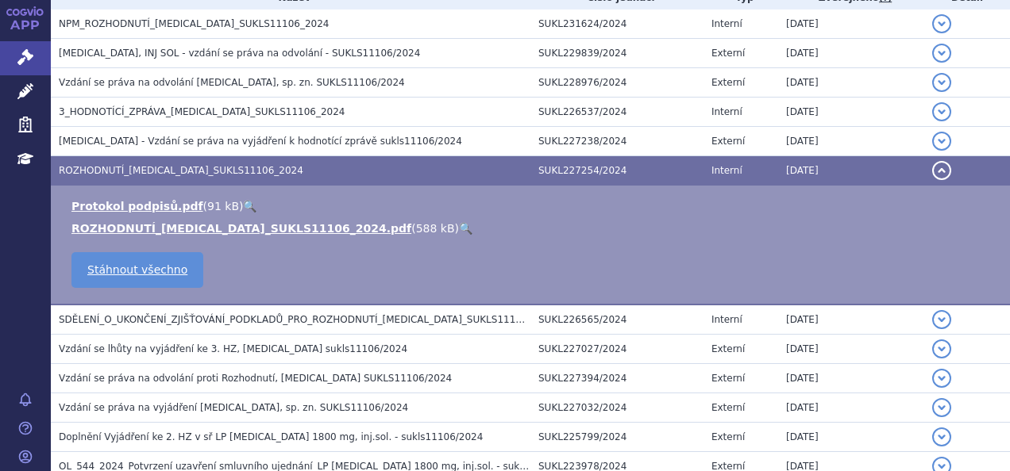
click at [459, 229] on link "🔍" at bounding box center [465, 228] width 13 height 13
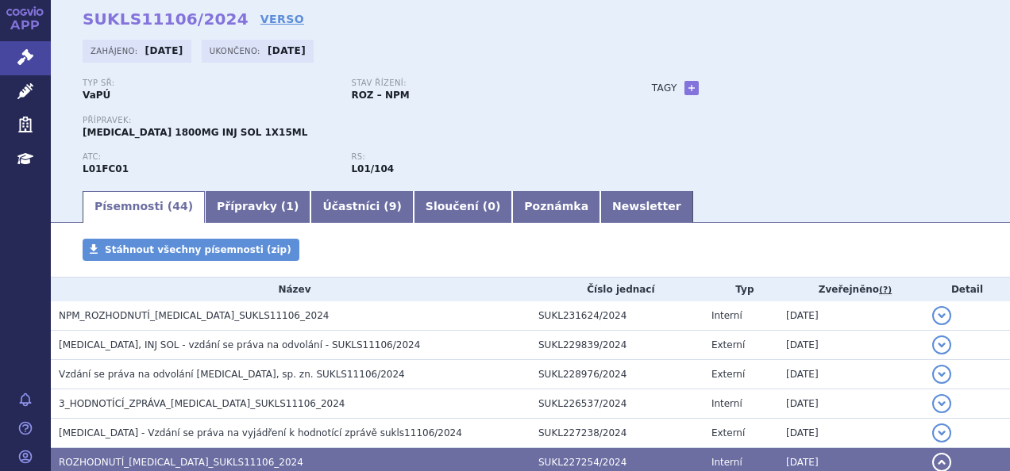
scroll to position [0, 0]
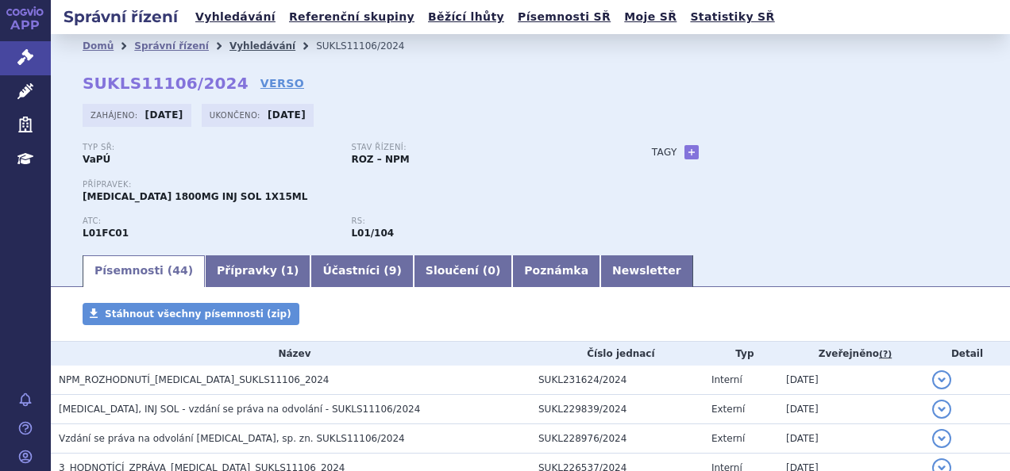
click at [238, 49] on link "Vyhledávání" at bounding box center [262, 45] width 66 height 11
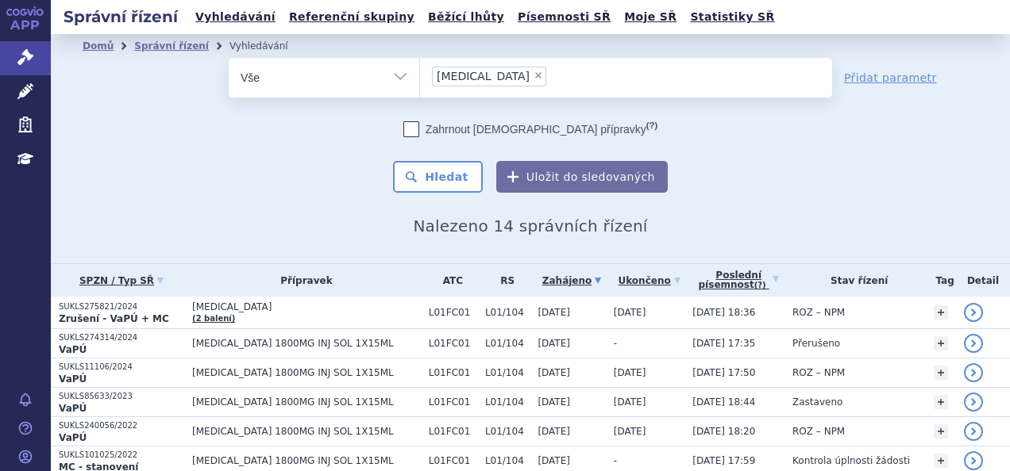
click at [533, 77] on span "×" at bounding box center [538, 76] width 10 height 10
click at [420, 77] on select "[MEDICAL_DATA]" at bounding box center [419, 77] width 1 height 40
select select
click at [481, 77] on ul at bounding box center [626, 74] width 412 height 33
click at [420, 77] on select "[MEDICAL_DATA]" at bounding box center [419, 77] width 1 height 40
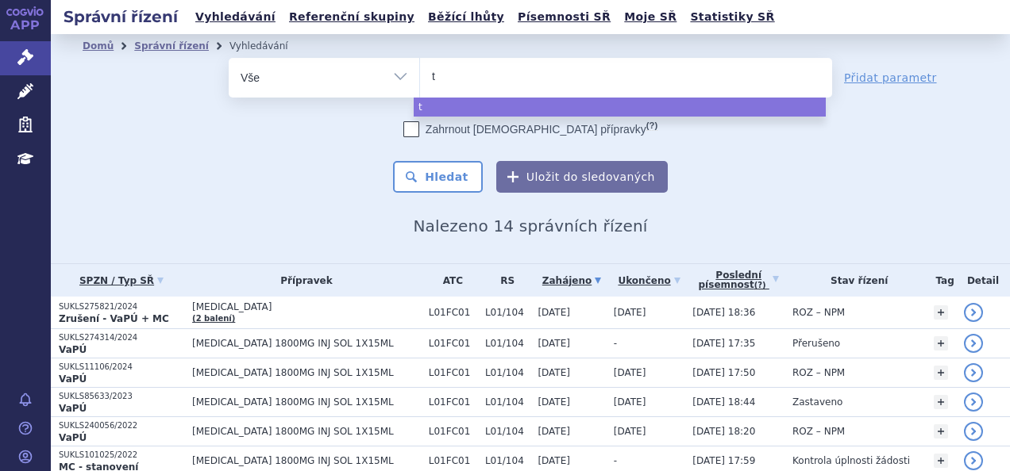
type input "ta"
type input "t"
type input "tt"
type input "t"
type input "ta"
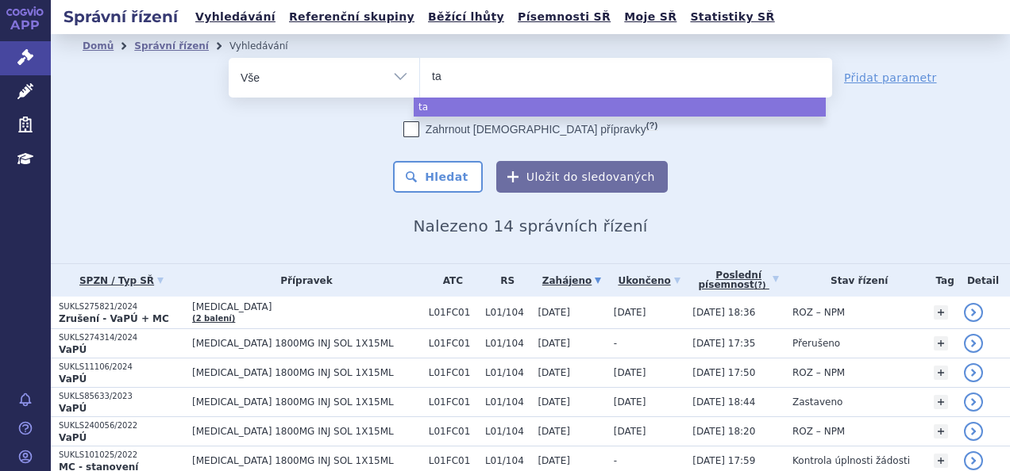
type input "tal"
type input "talve"
type input "talvey"
select select "talvey"
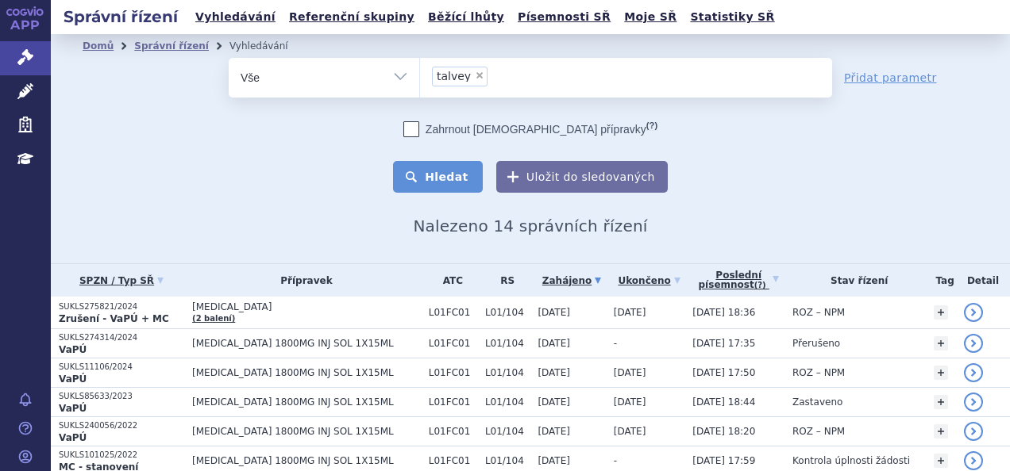
click at [450, 175] on button "Hledat" at bounding box center [438, 177] width 90 height 32
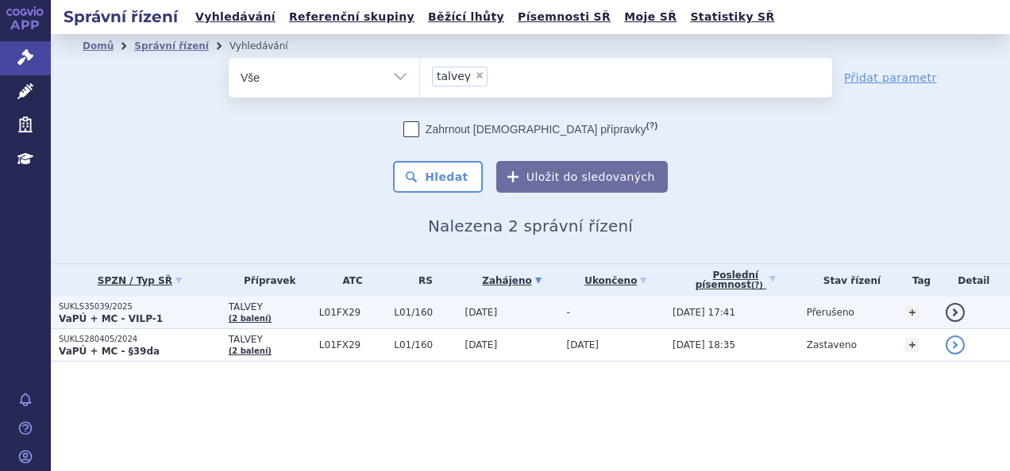
click at [194, 314] on p "VaPÚ + MC - VILP-1" at bounding box center [140, 319] width 162 height 13
